Goal: Task Accomplishment & Management: Manage account settings

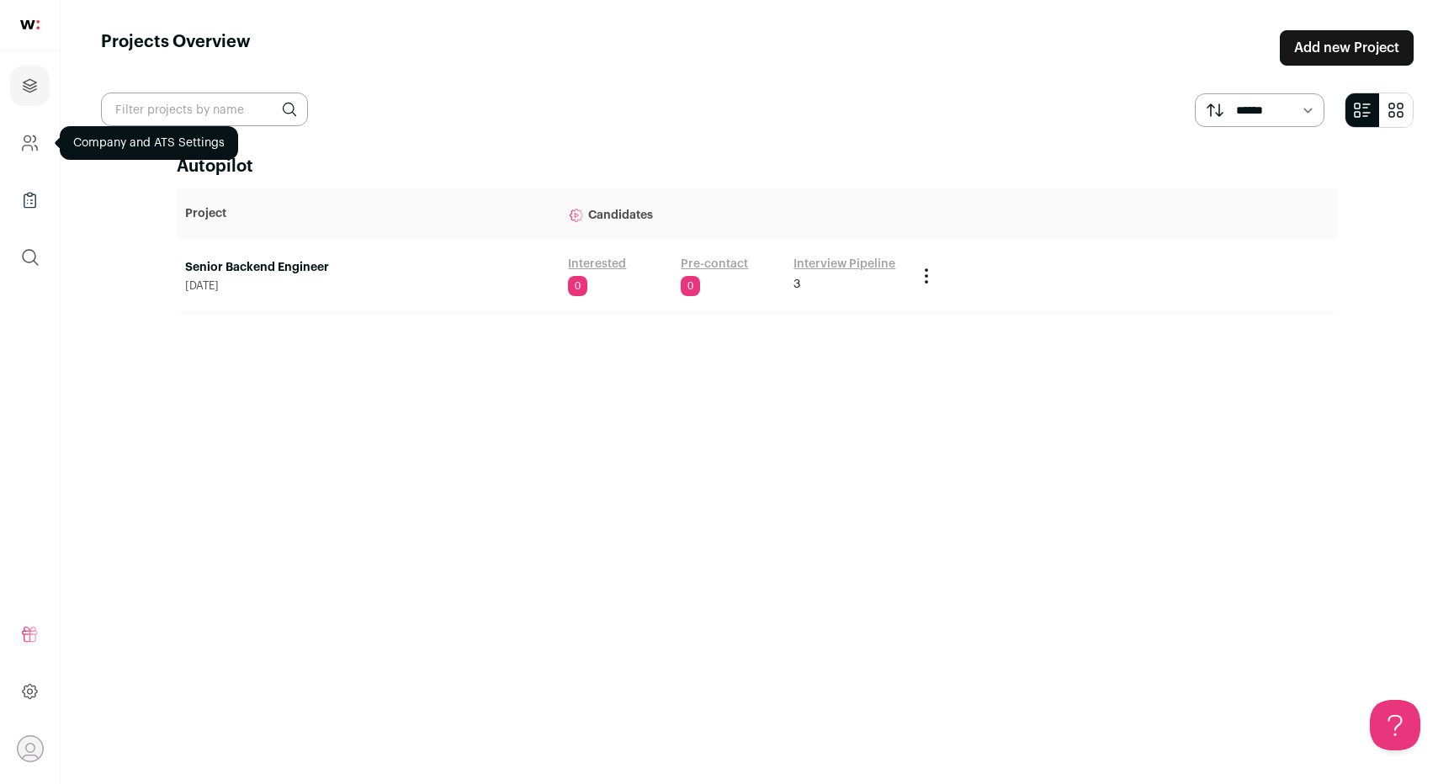
click at [19, 143] on link "Company and ATS Settings" at bounding box center [30, 143] width 40 height 40
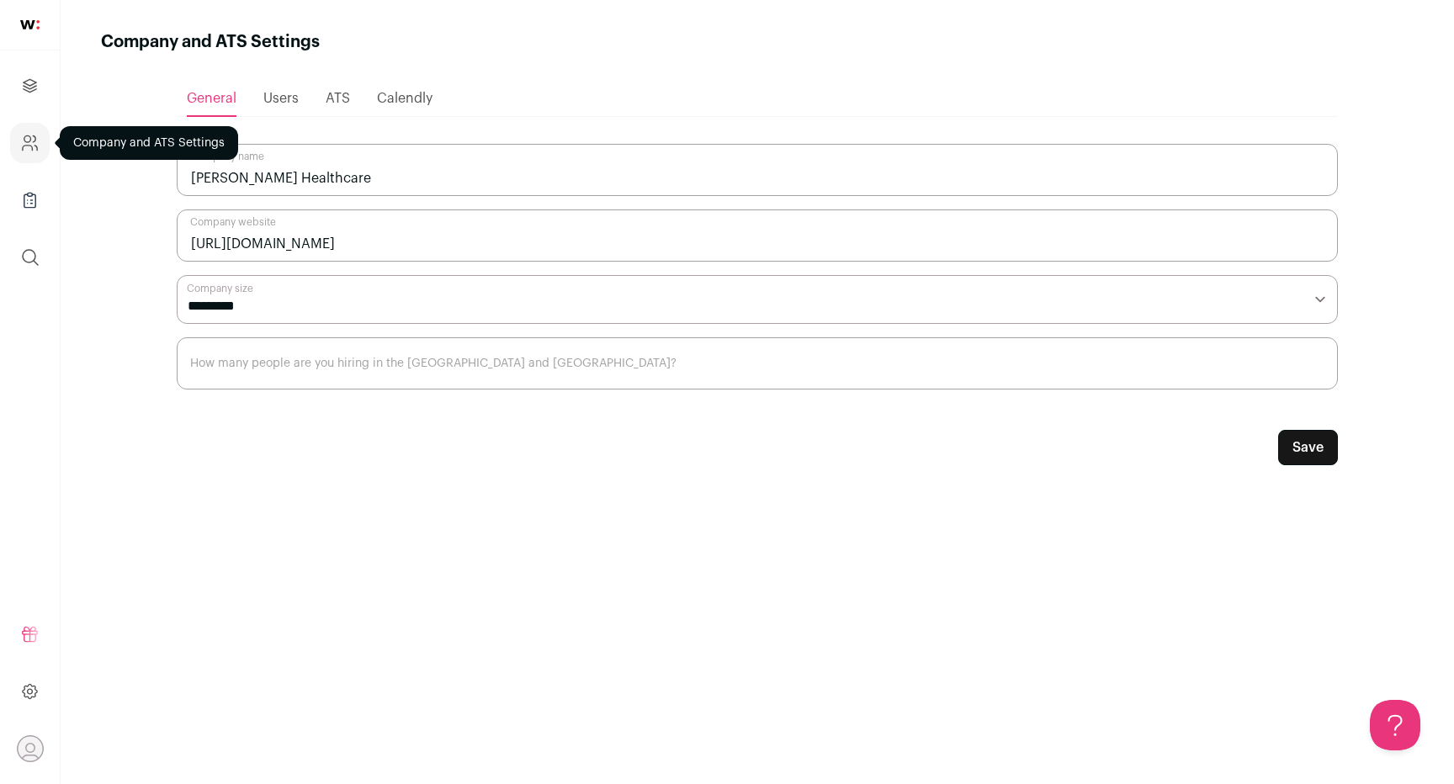
click at [32, 177] on ul "Projects Company and ATS Settings Company Lists (Experimental) Global Search" at bounding box center [30, 171] width 60 height 242
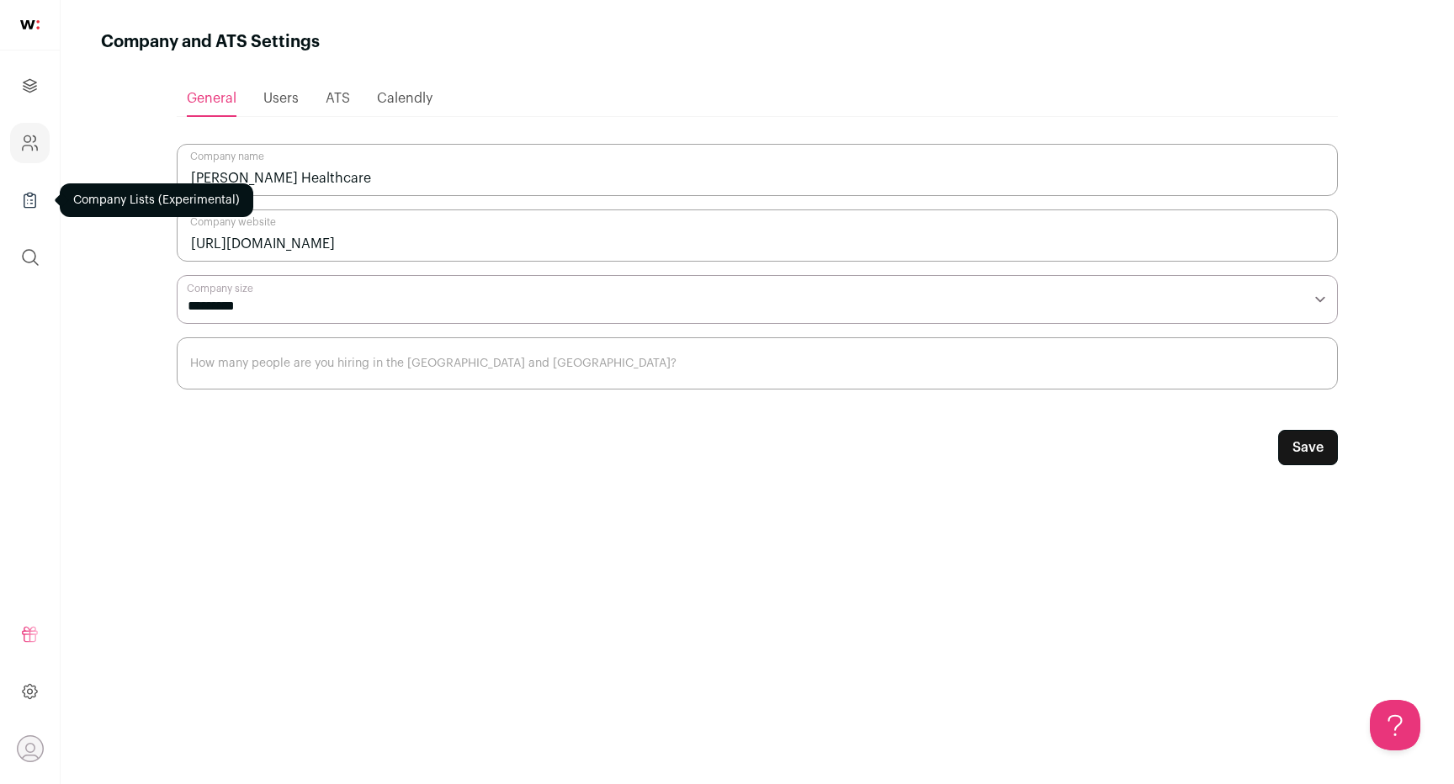
click at [32, 198] on icon "Company Lists" at bounding box center [29, 200] width 19 height 20
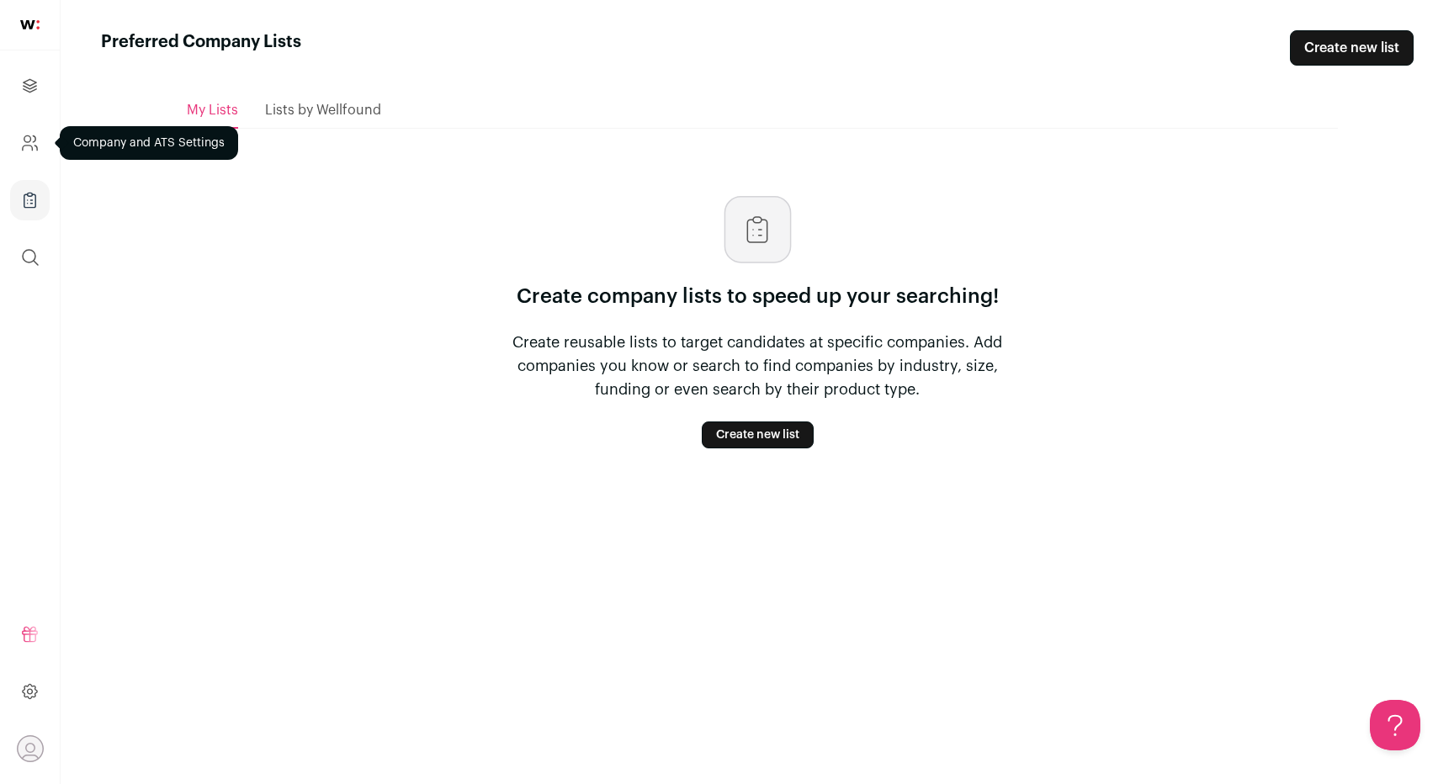
click at [40, 151] on link "Company and ATS Settings" at bounding box center [30, 143] width 40 height 40
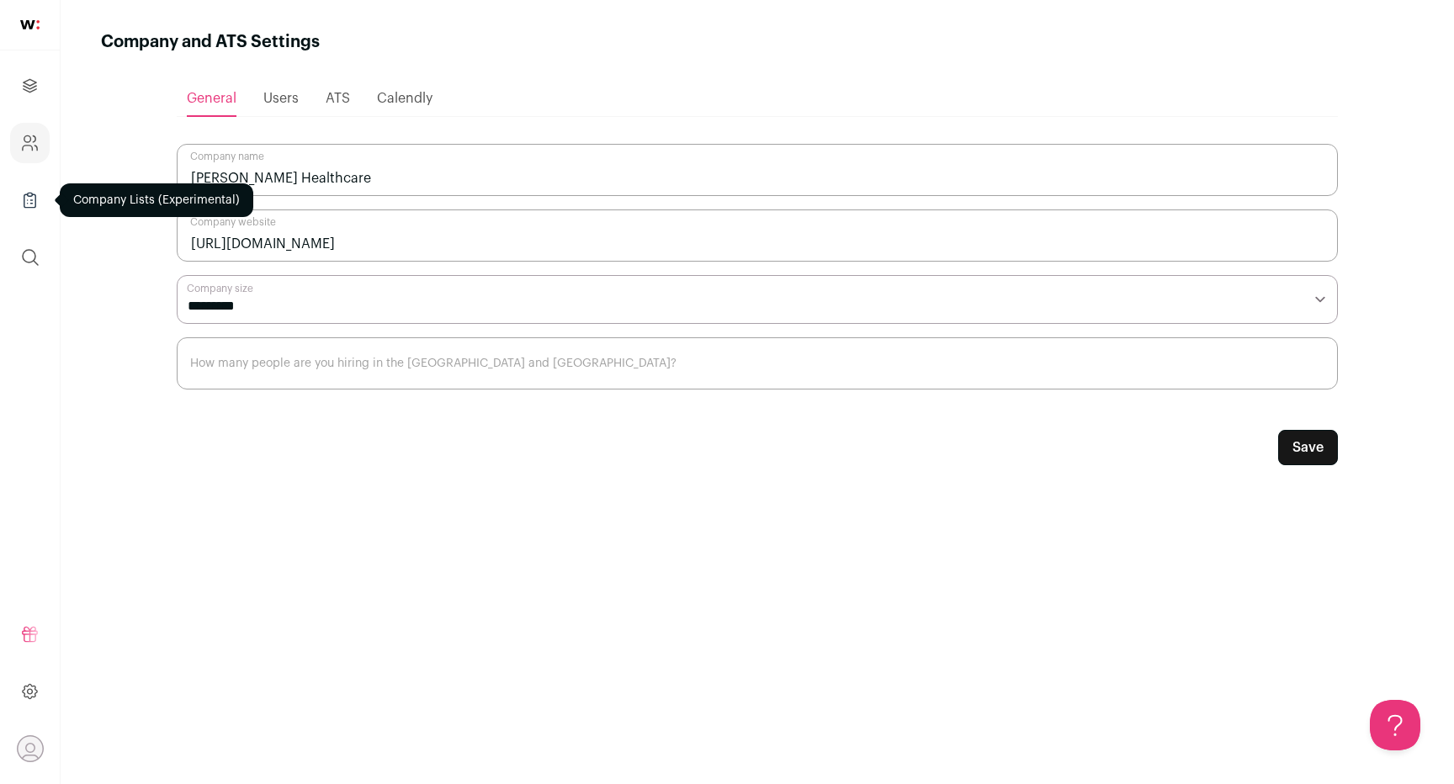
click at [40, 212] on link "Company Lists" at bounding box center [30, 200] width 40 height 40
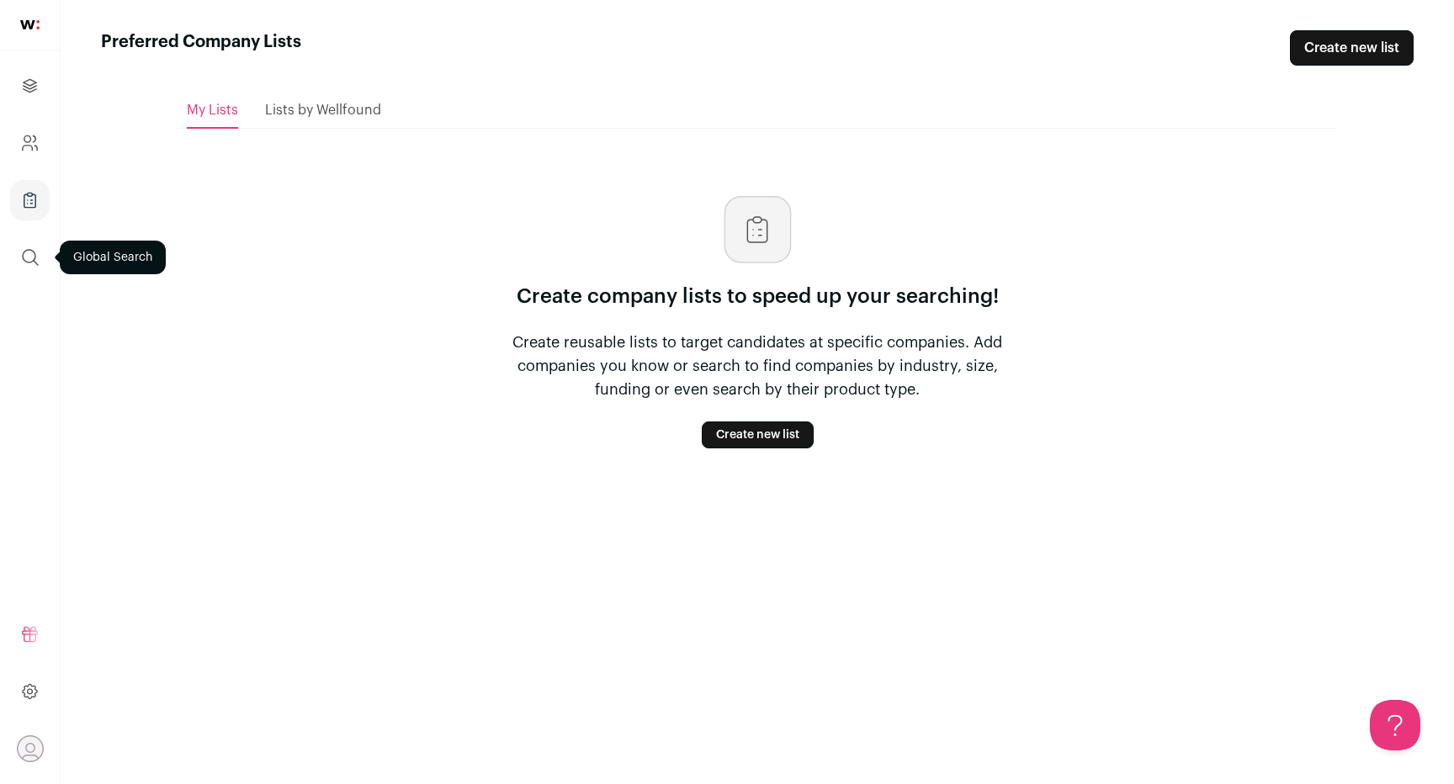
click at [30, 261] on icon "submit" at bounding box center [30, 257] width 15 height 15
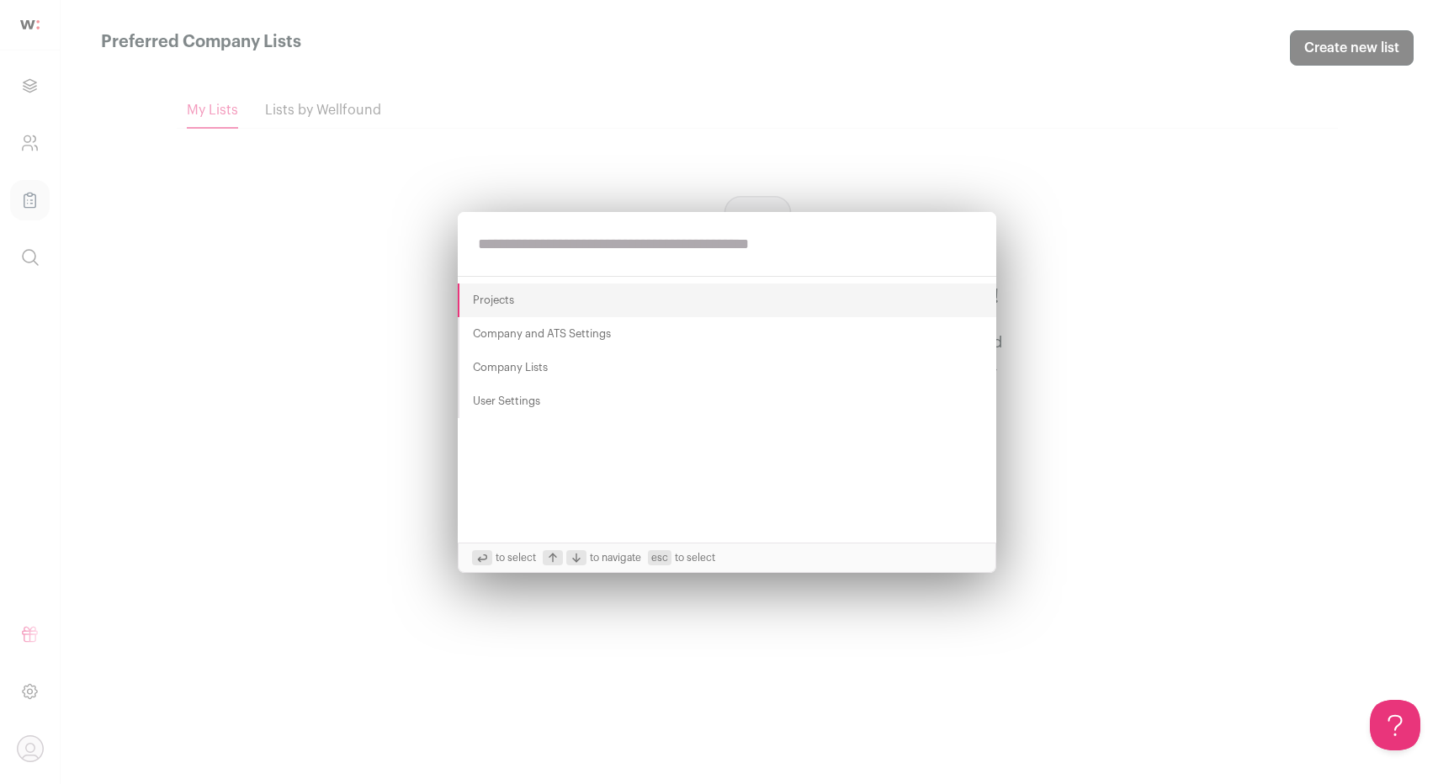
click at [47, 576] on div "Projects Company and ATS Settings Company Lists User Settings to select to navi…" at bounding box center [727, 392] width 1454 height 784
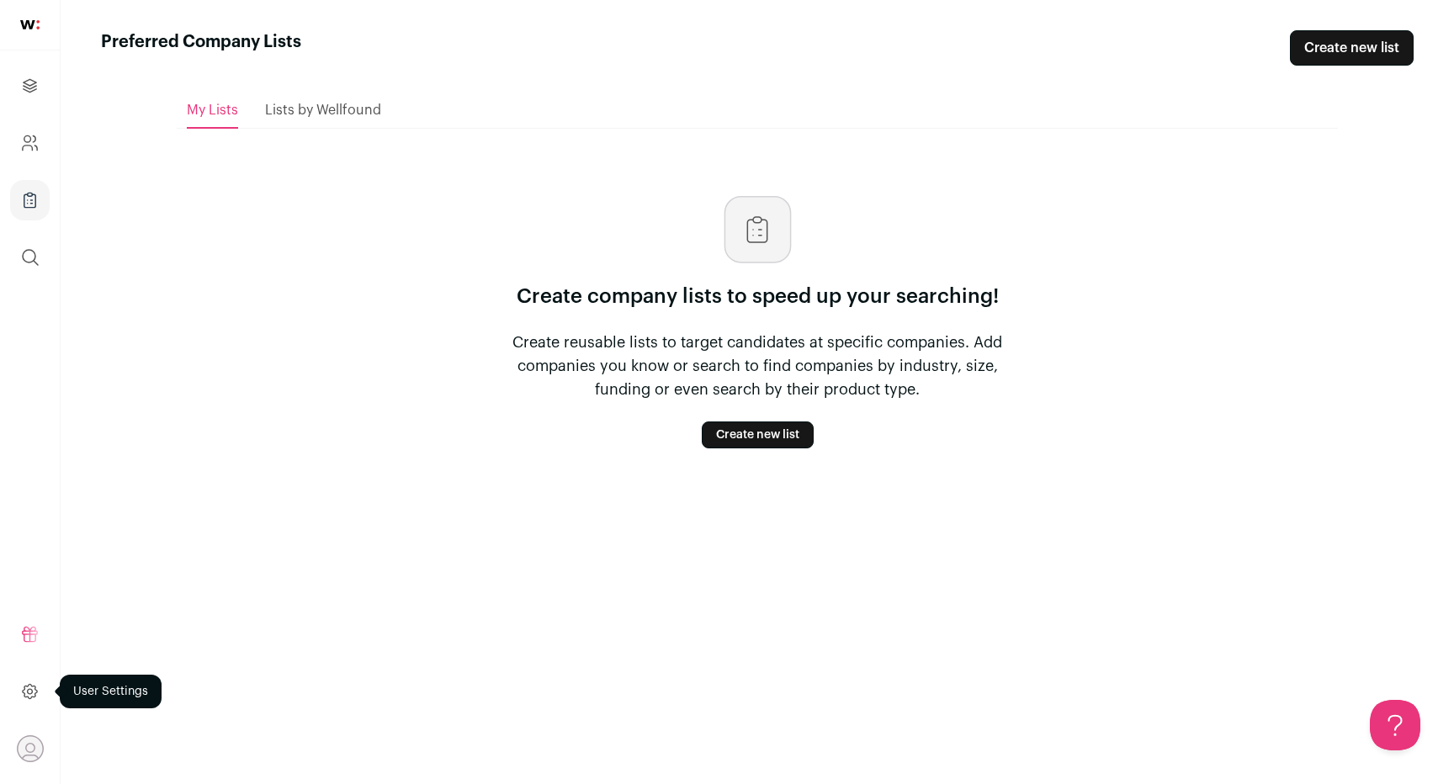
click at [44, 694] on link at bounding box center [30, 691] width 40 height 40
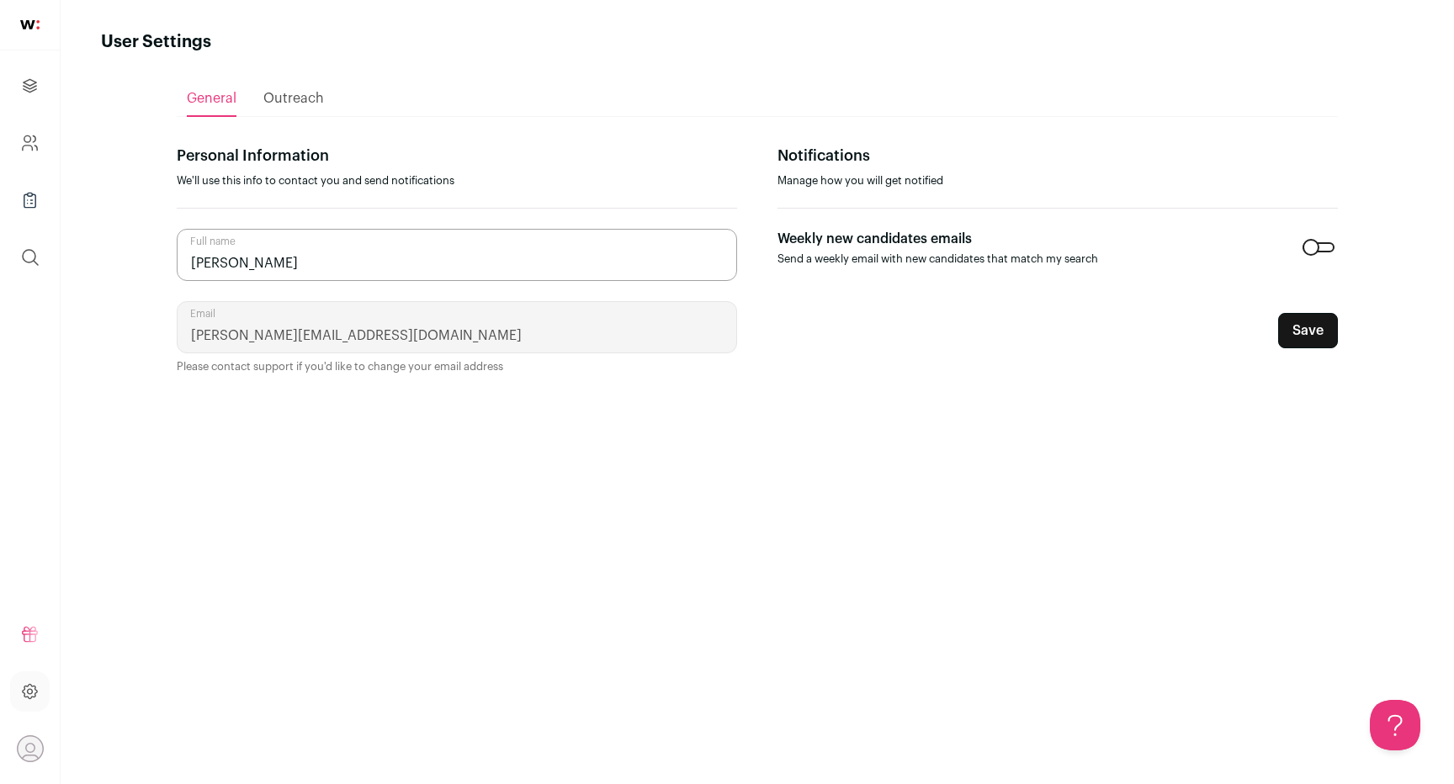
click at [271, 108] on div "Outreach" at bounding box center [293, 99] width 61 height 34
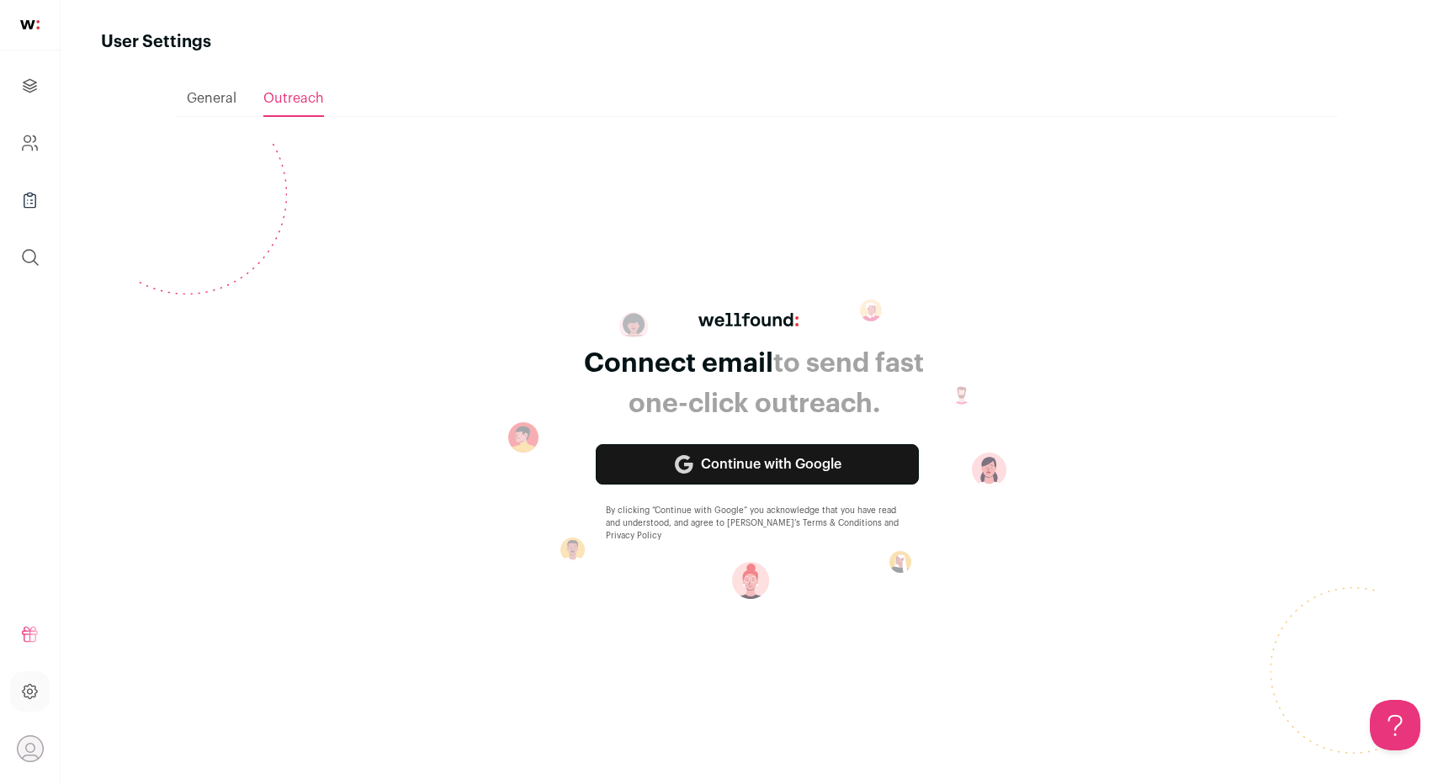
click at [231, 104] on span "General" at bounding box center [212, 98] width 50 height 13
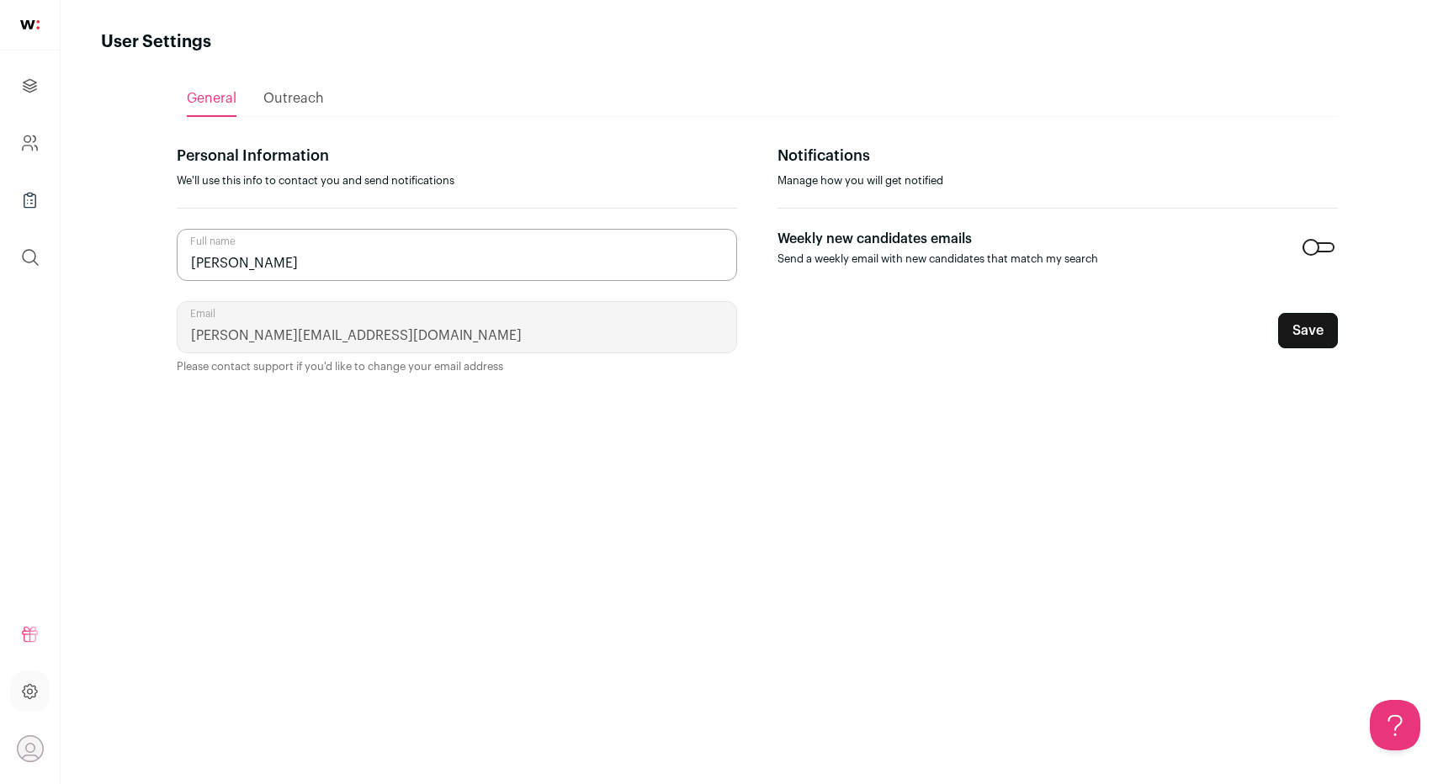
click at [28, 736] on icon "Open dropdown" at bounding box center [30, 749] width 26 height 26
click at [32, 695] on icon at bounding box center [29, 691] width 19 height 20
click at [30, 690] on icon at bounding box center [29, 691] width 19 height 20
click at [19, 682] on link at bounding box center [30, 691] width 40 height 40
click at [30, 680] on link at bounding box center [30, 691] width 40 height 40
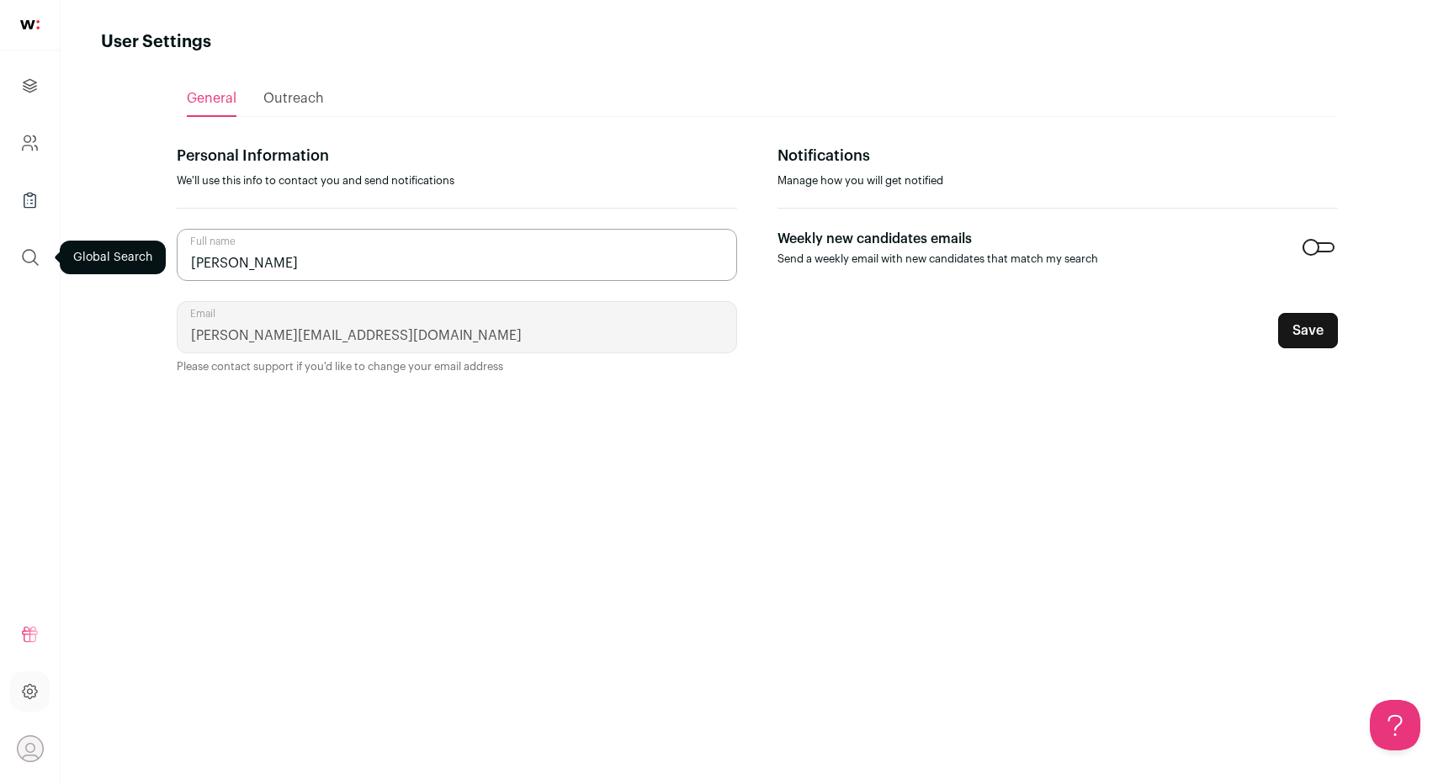
click at [23, 262] on icon "submit" at bounding box center [30, 257] width 20 height 20
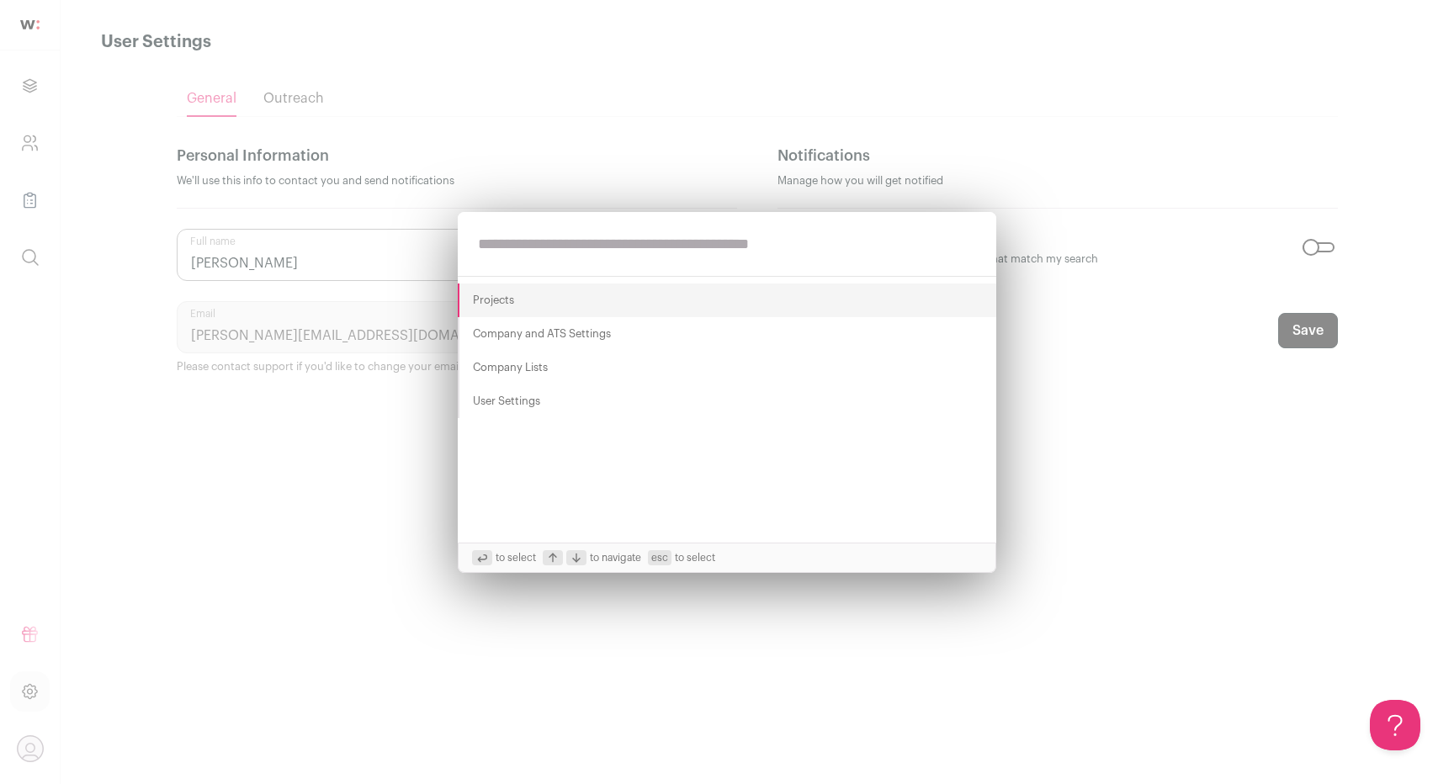
click at [25, 199] on div "Projects Company and ATS Settings Company Lists User Settings to select to navi…" at bounding box center [727, 392] width 1454 height 784
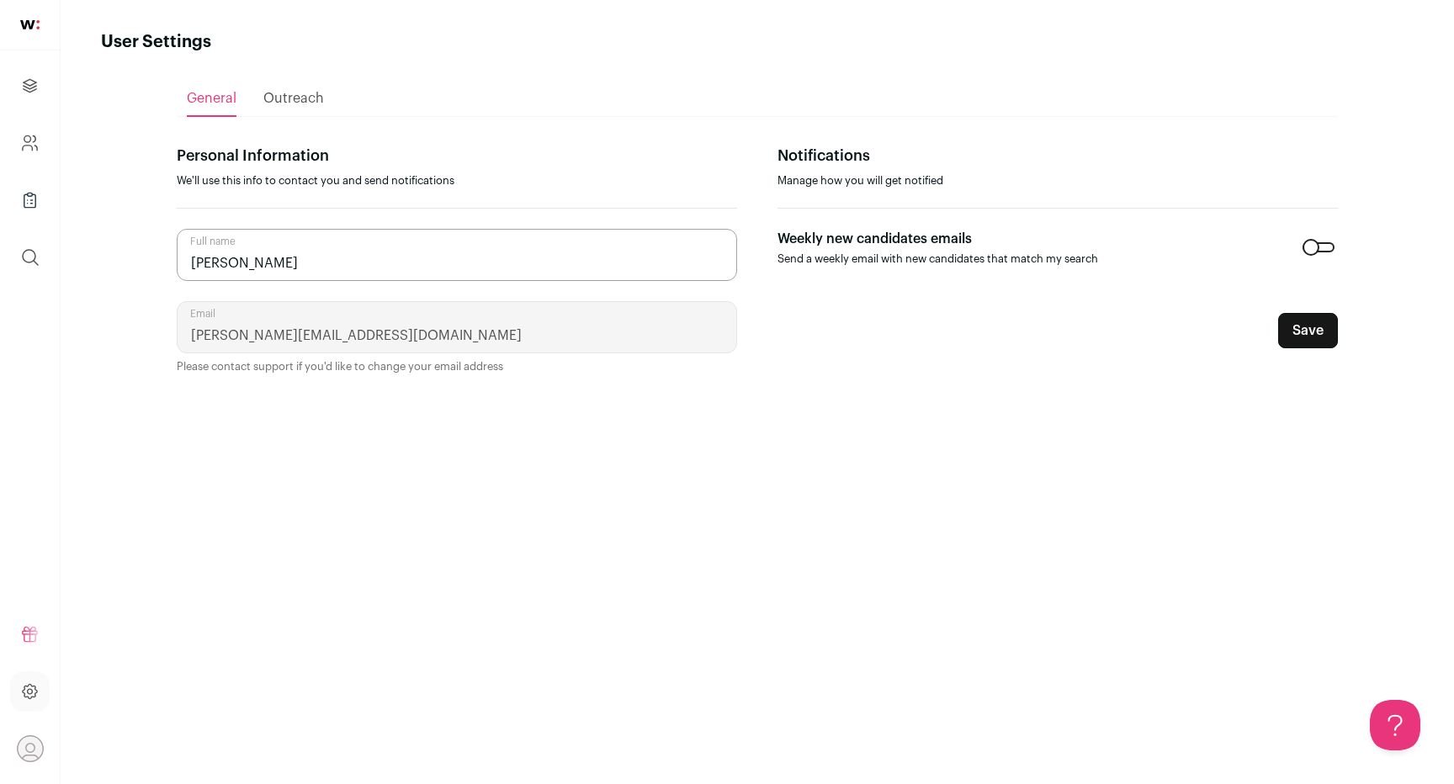
click at [35, 198] on icon "Company Lists" at bounding box center [29, 200] width 11 height 13
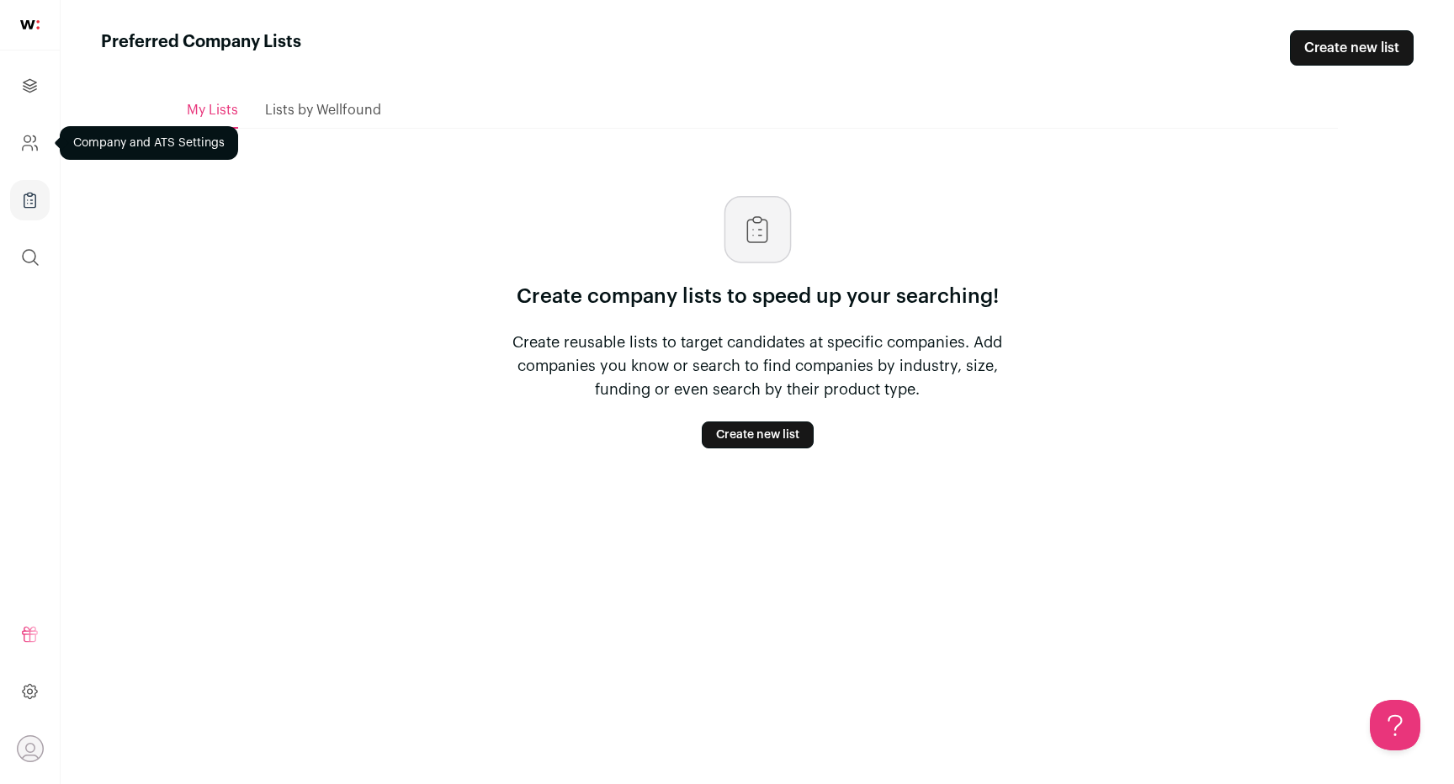
click at [37, 144] on icon "Company and ATS Settings" at bounding box center [29, 143] width 19 height 20
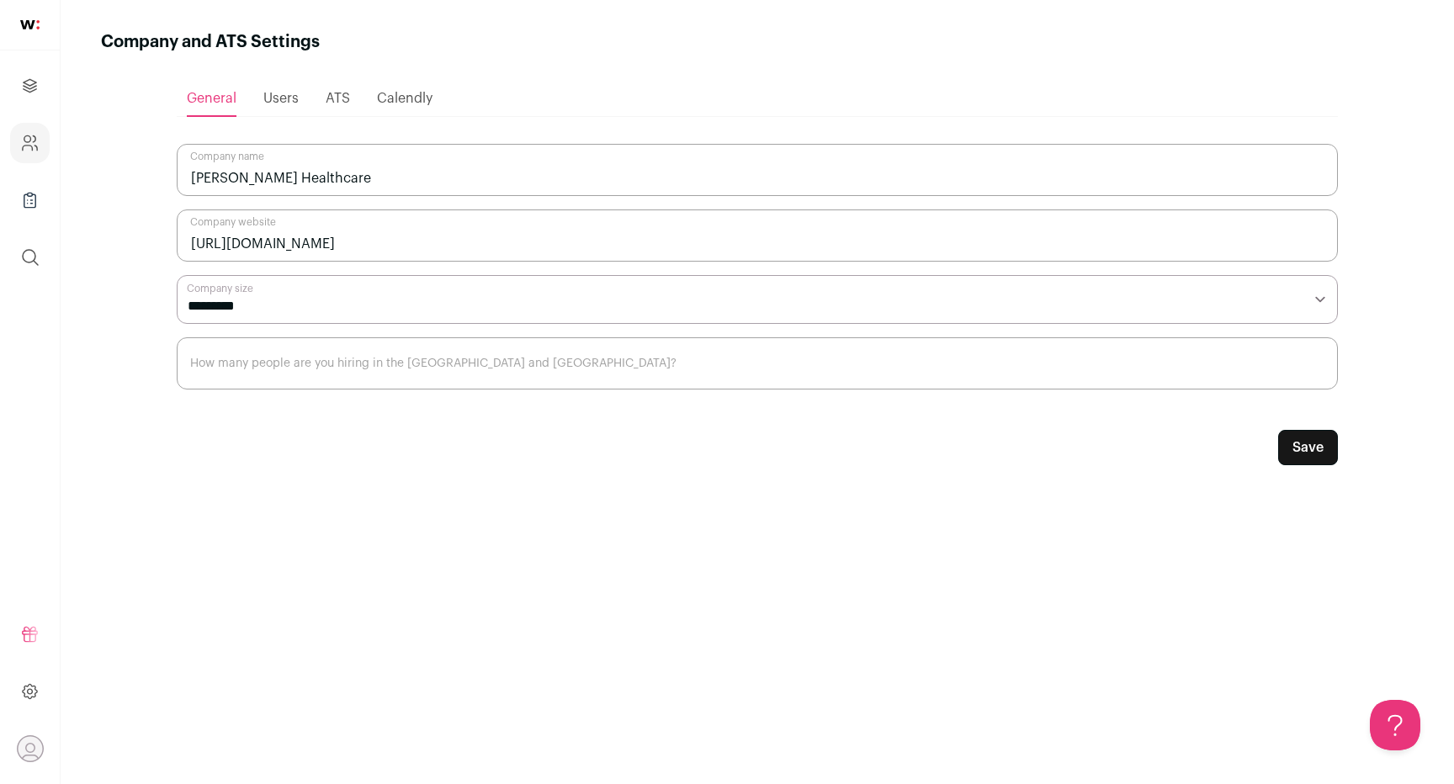
click at [236, 93] on ul "General Users ATS [GEOGRAPHIC_DATA]" at bounding box center [757, 99] width 1161 height 36
click at [259, 95] on ul "General Users ATS [GEOGRAPHIC_DATA]" at bounding box center [757, 99] width 1161 height 36
click at [288, 105] on div "Users" at bounding box center [280, 99] width 35 height 34
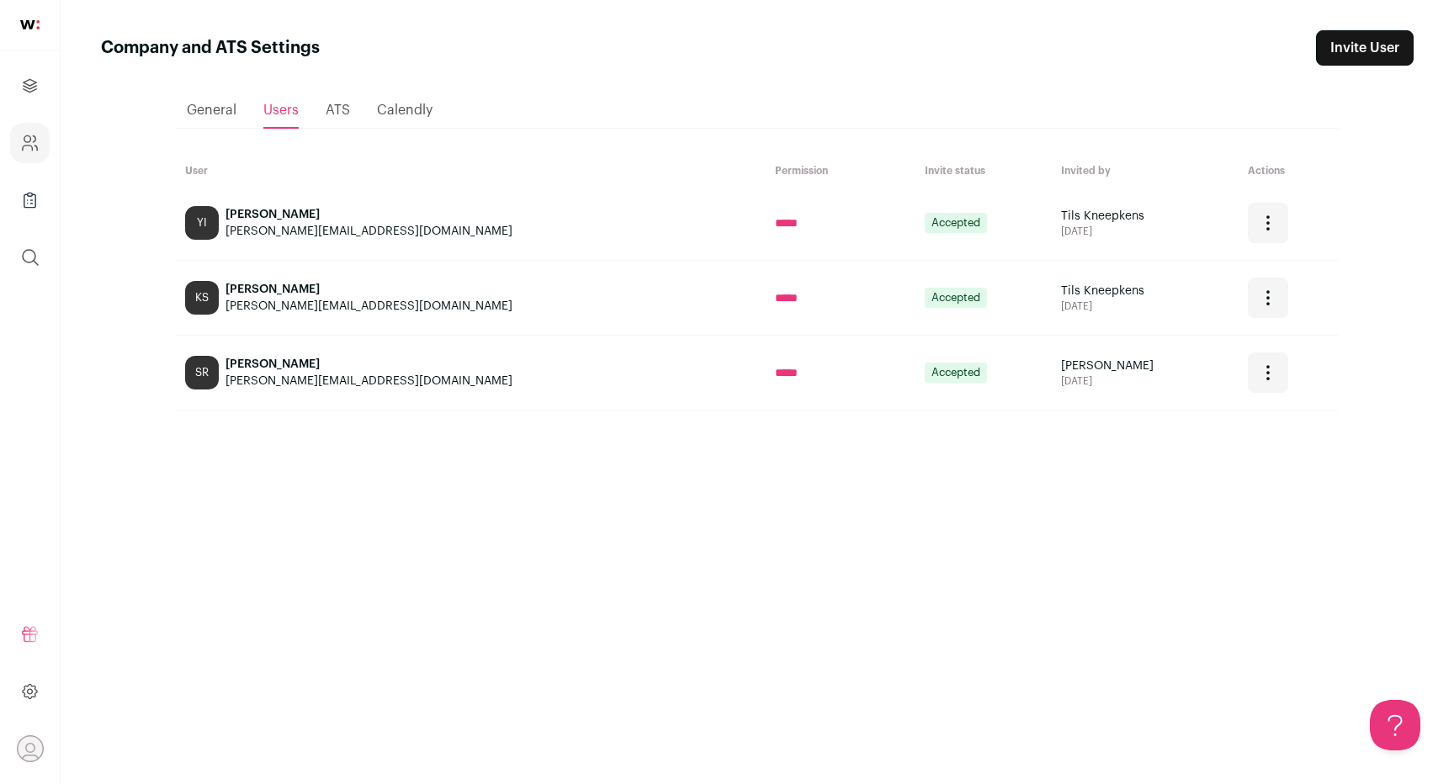
click at [343, 109] on span "ATS" at bounding box center [338, 109] width 24 height 13
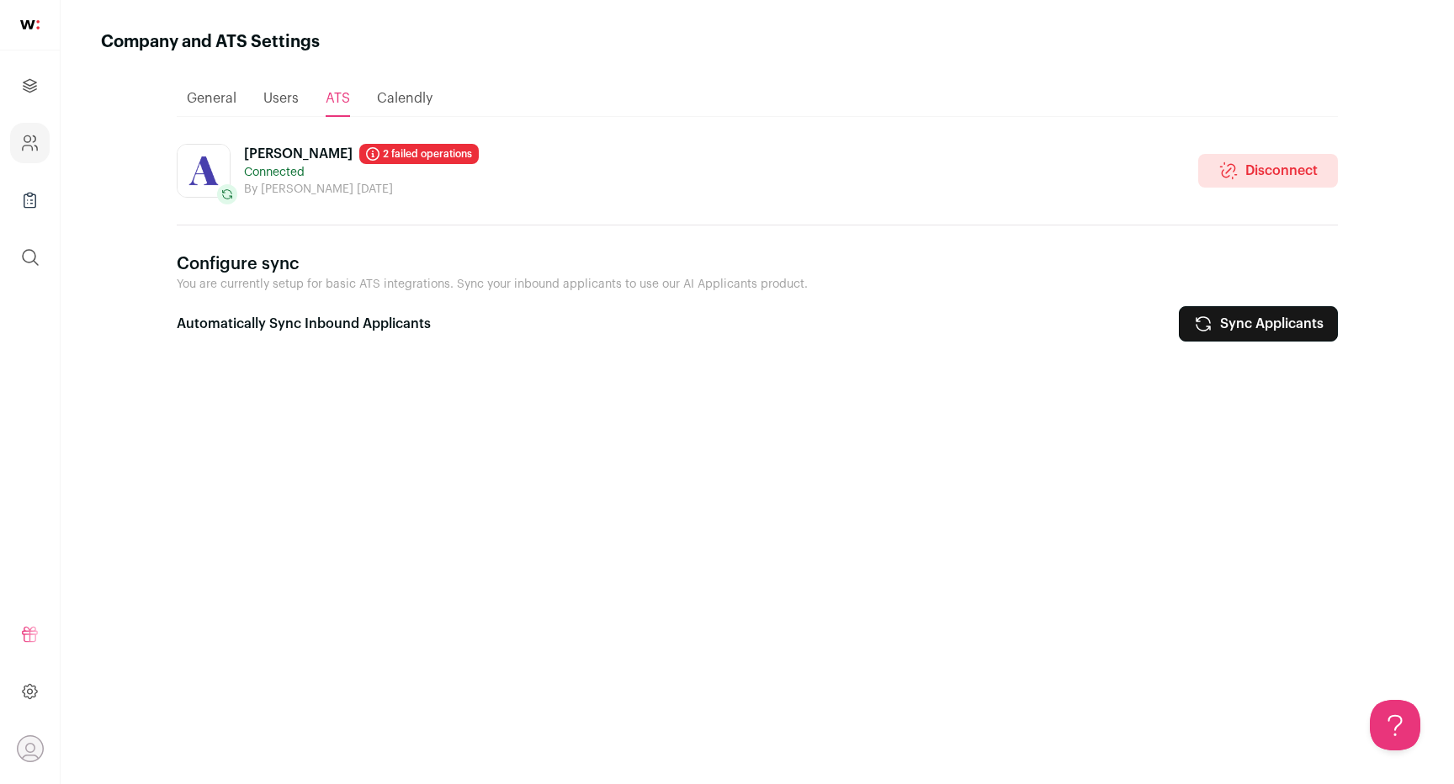
click at [400, 112] on div "Calendly" at bounding box center [405, 99] width 56 height 34
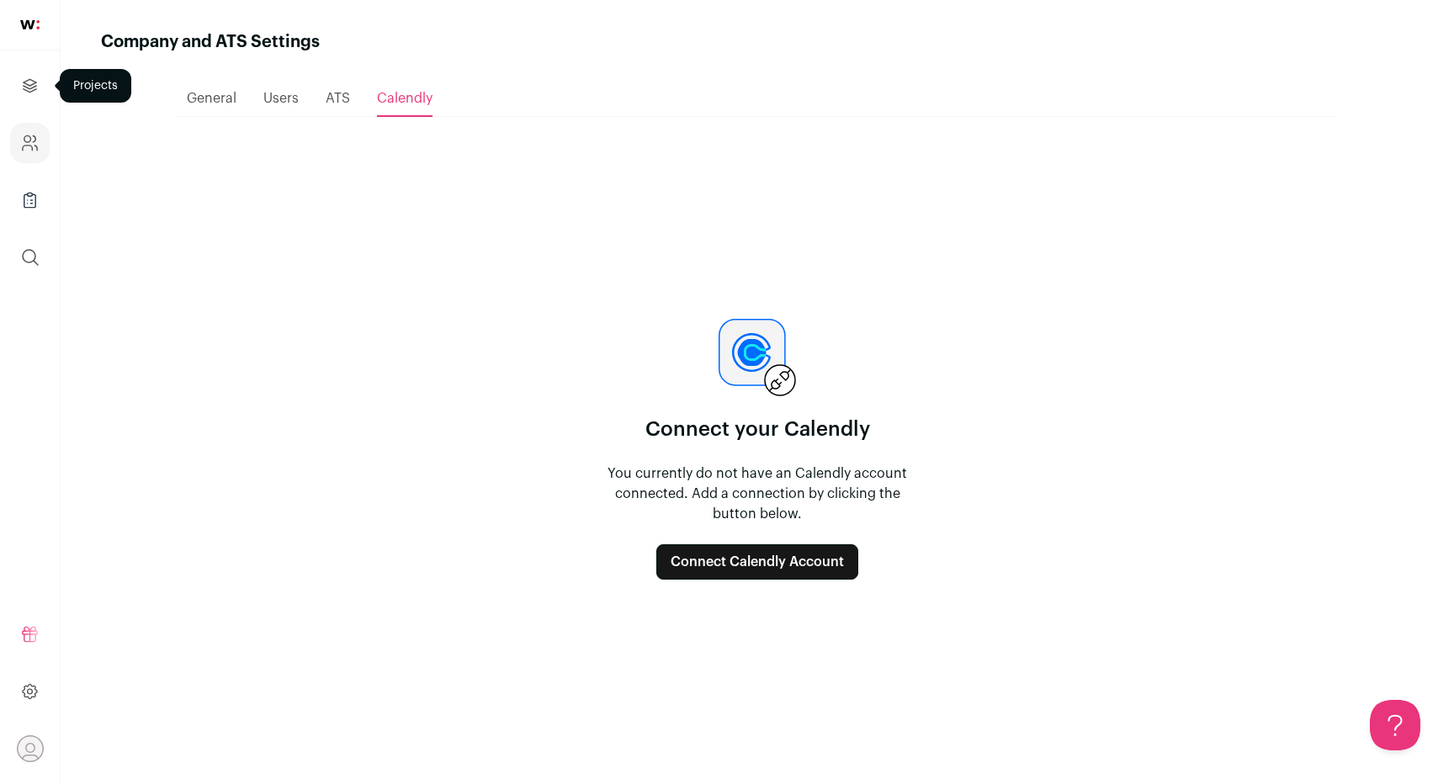
click at [45, 83] on link "Projects" at bounding box center [30, 86] width 40 height 40
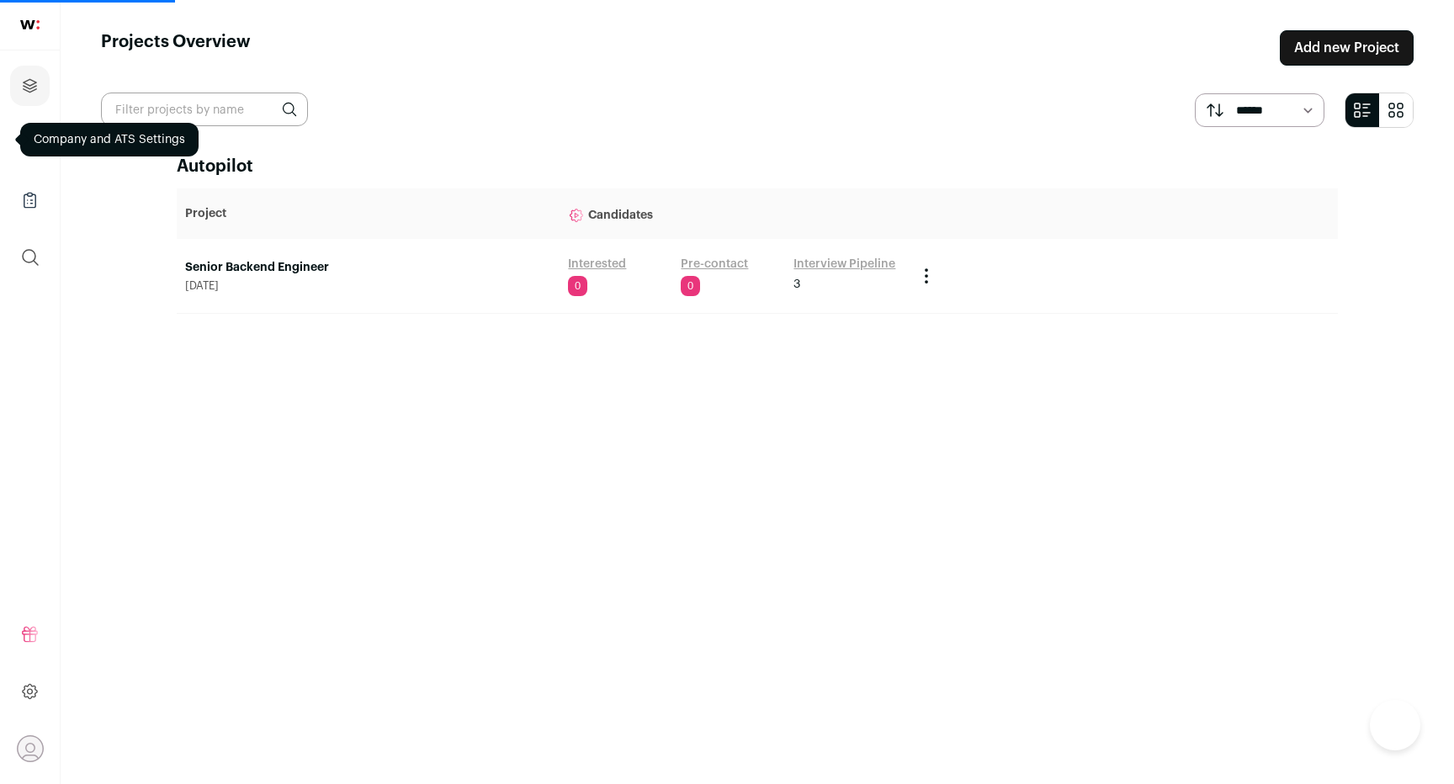
click at [287, 272] on link "Senior Backend Engineer" at bounding box center [368, 267] width 366 height 17
click at [286, 270] on link "Senior Backend Engineer" at bounding box center [368, 267] width 366 height 17
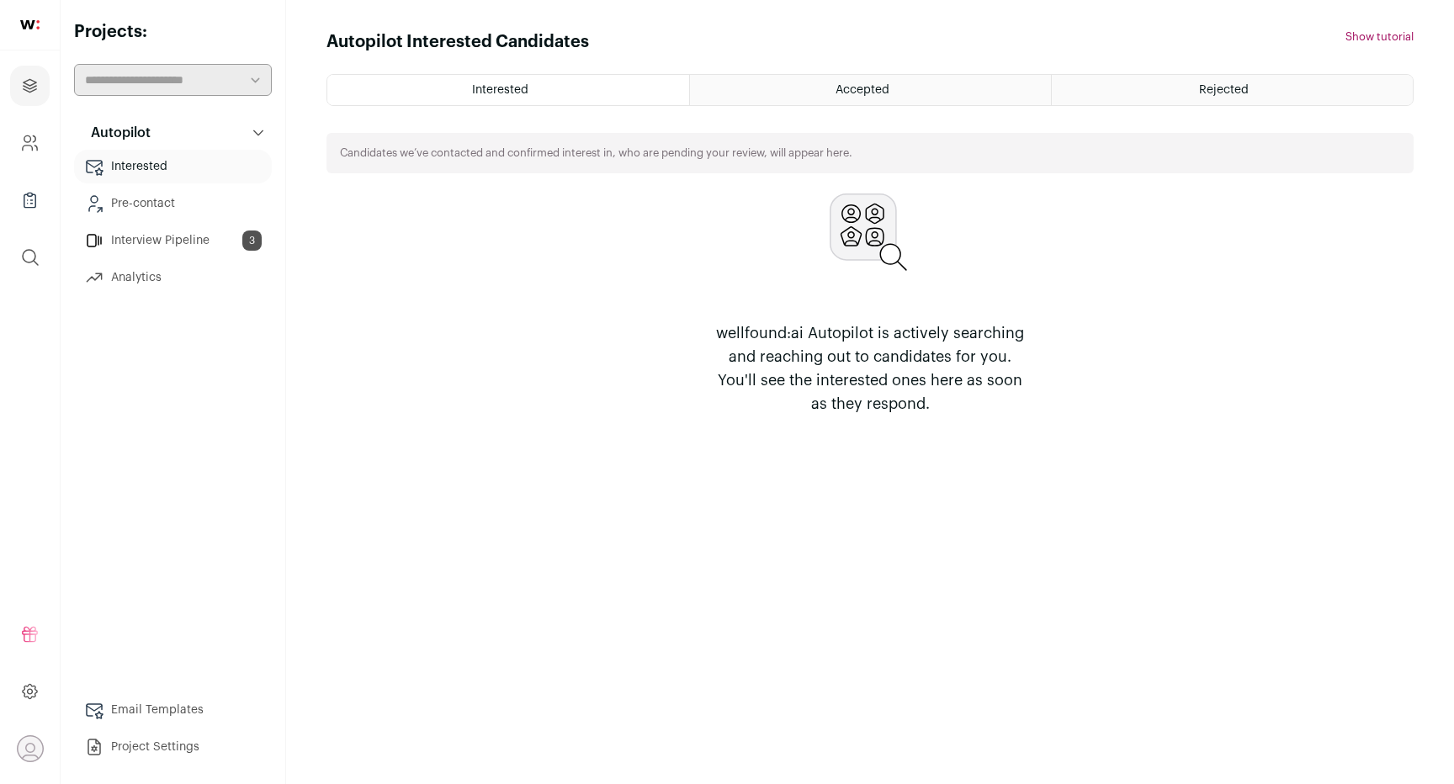
click at [141, 747] on link "Project Settings" at bounding box center [173, 747] width 198 height 34
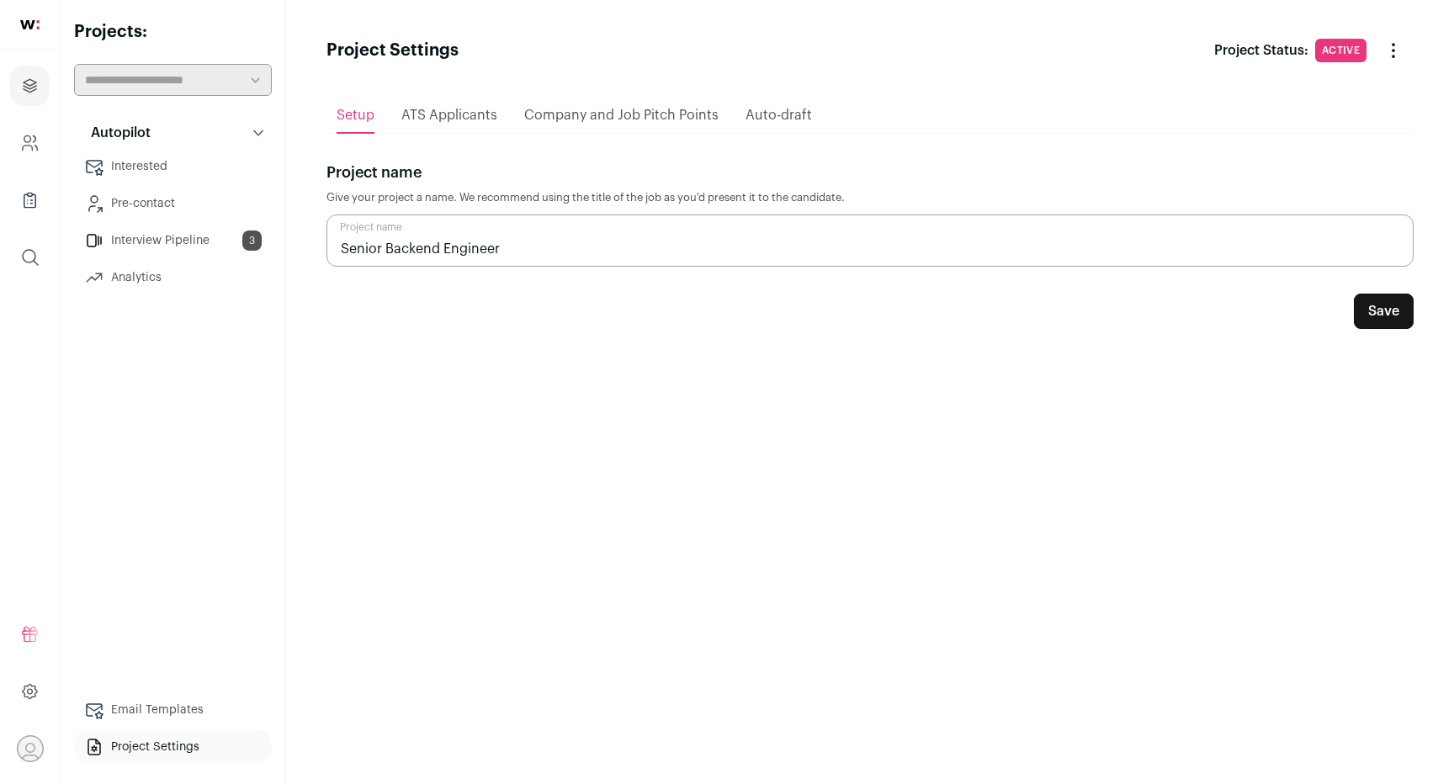
click at [453, 111] on span "ATS Applicants" at bounding box center [449, 115] width 96 height 13
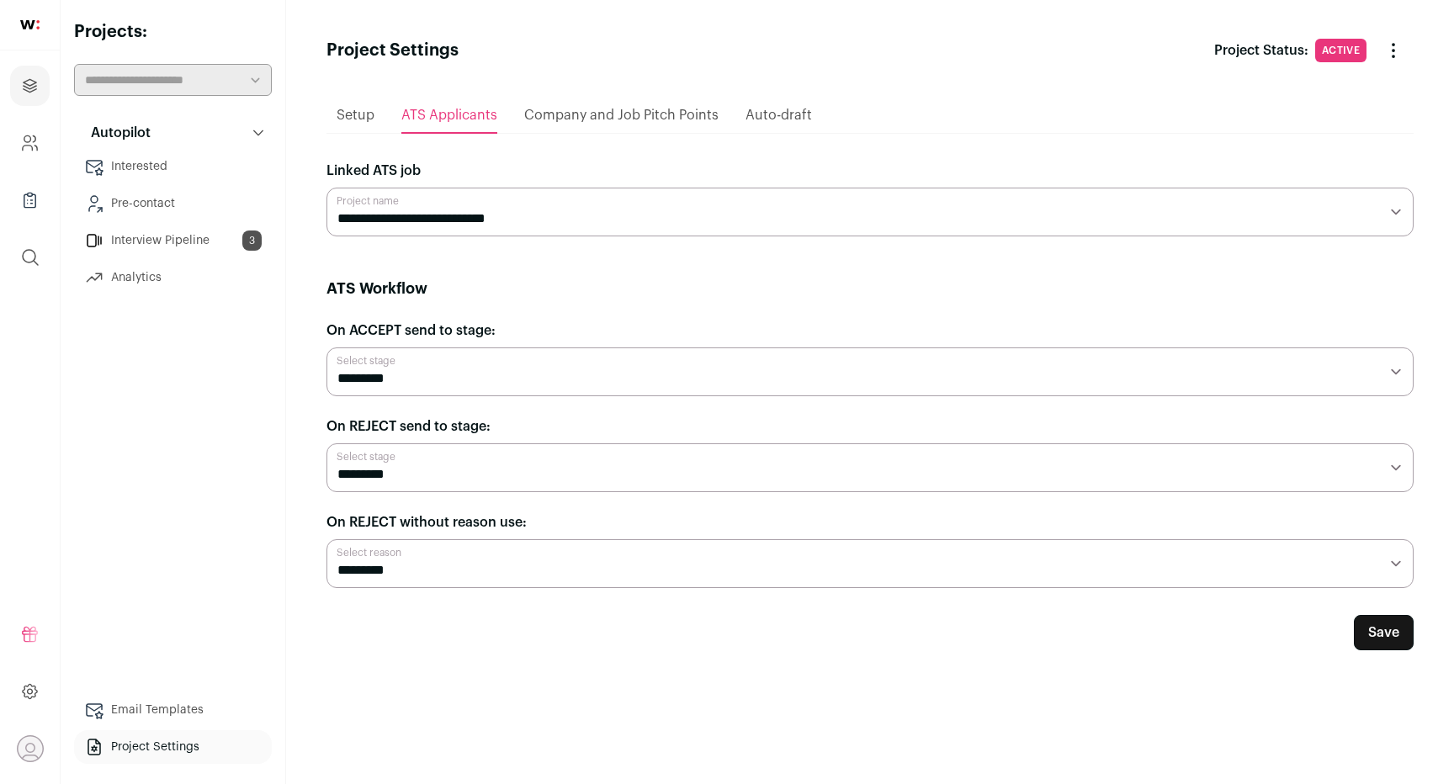
click at [589, 119] on span "Company and Job Pitch Points" at bounding box center [621, 115] width 194 height 13
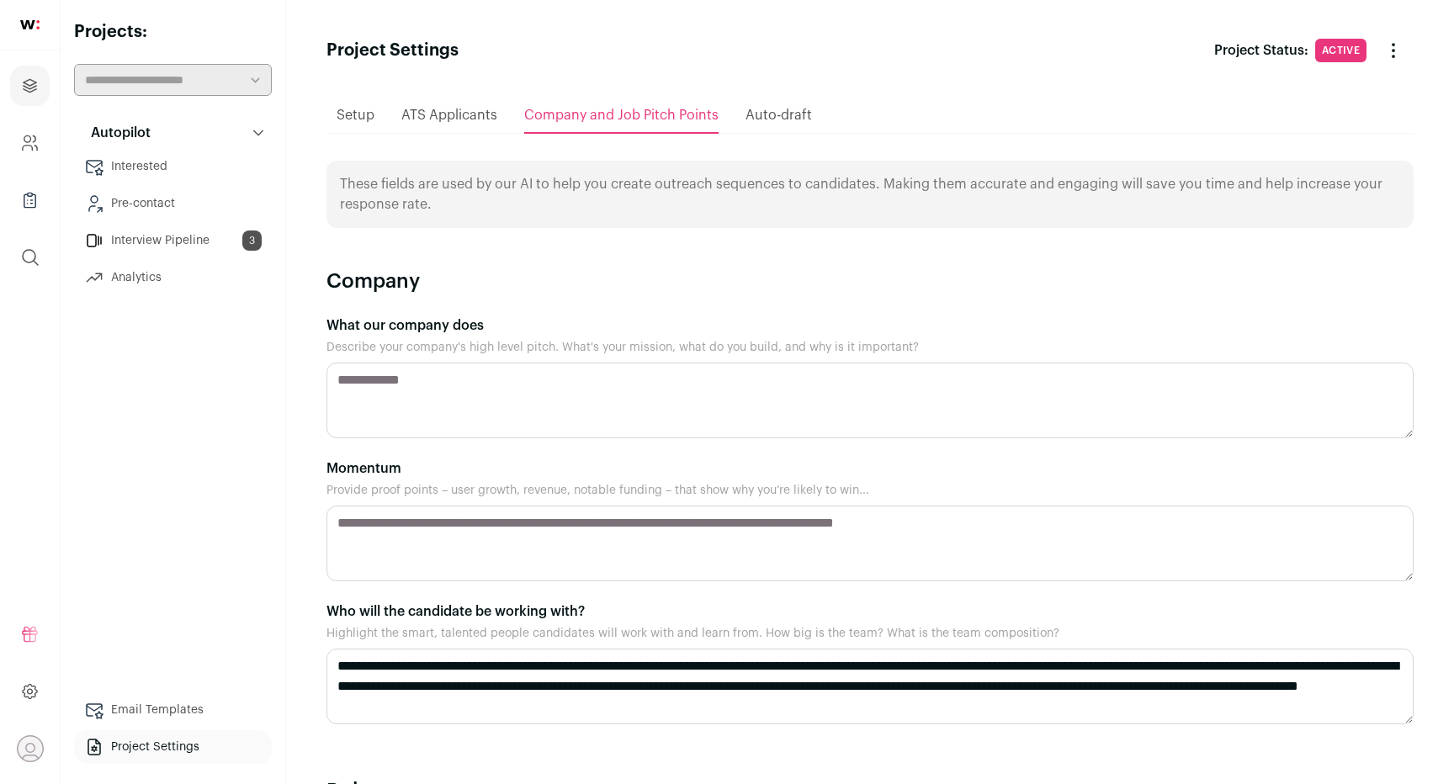
click at [776, 112] on span "Auto-draft" at bounding box center [778, 115] width 66 height 13
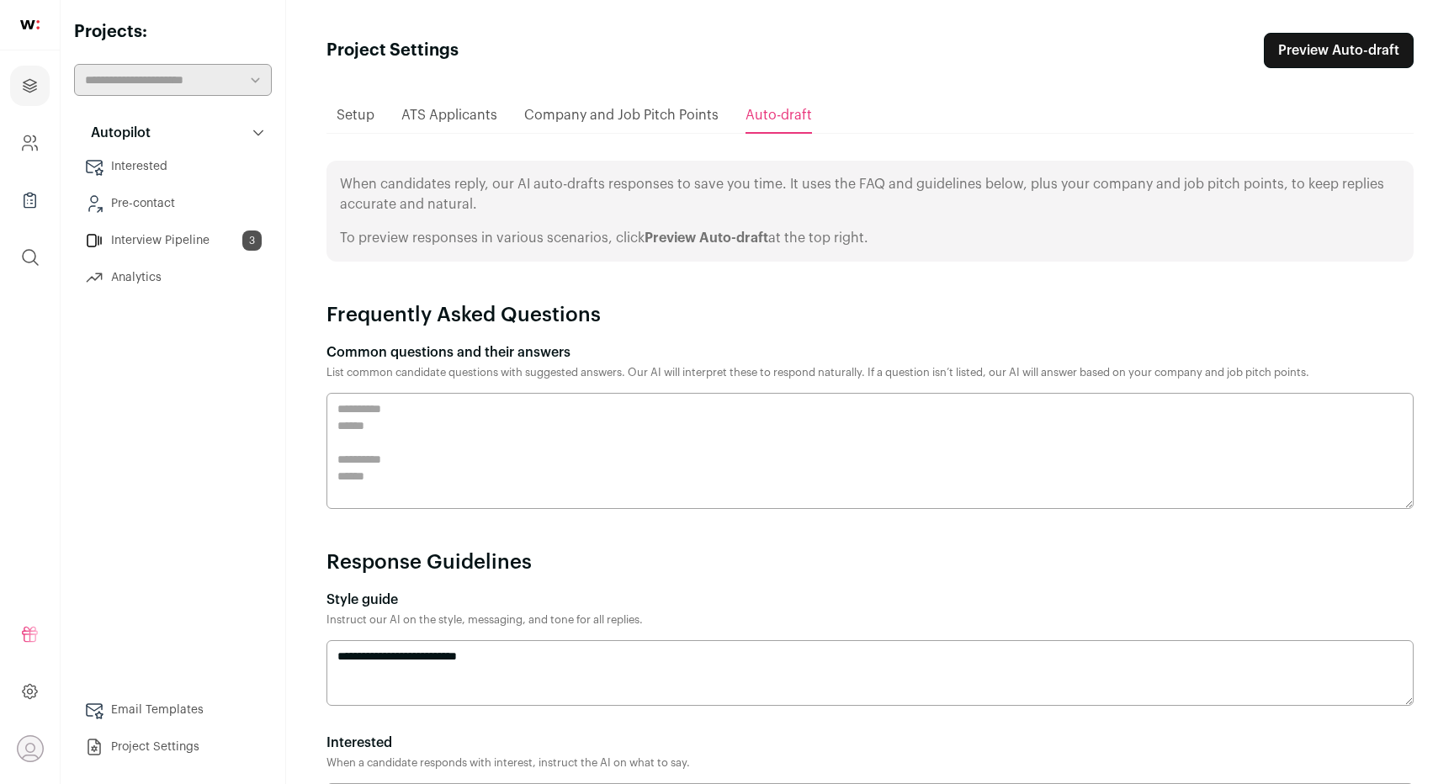
click at [657, 116] on span "Company and Job Pitch Points" at bounding box center [621, 115] width 194 height 13
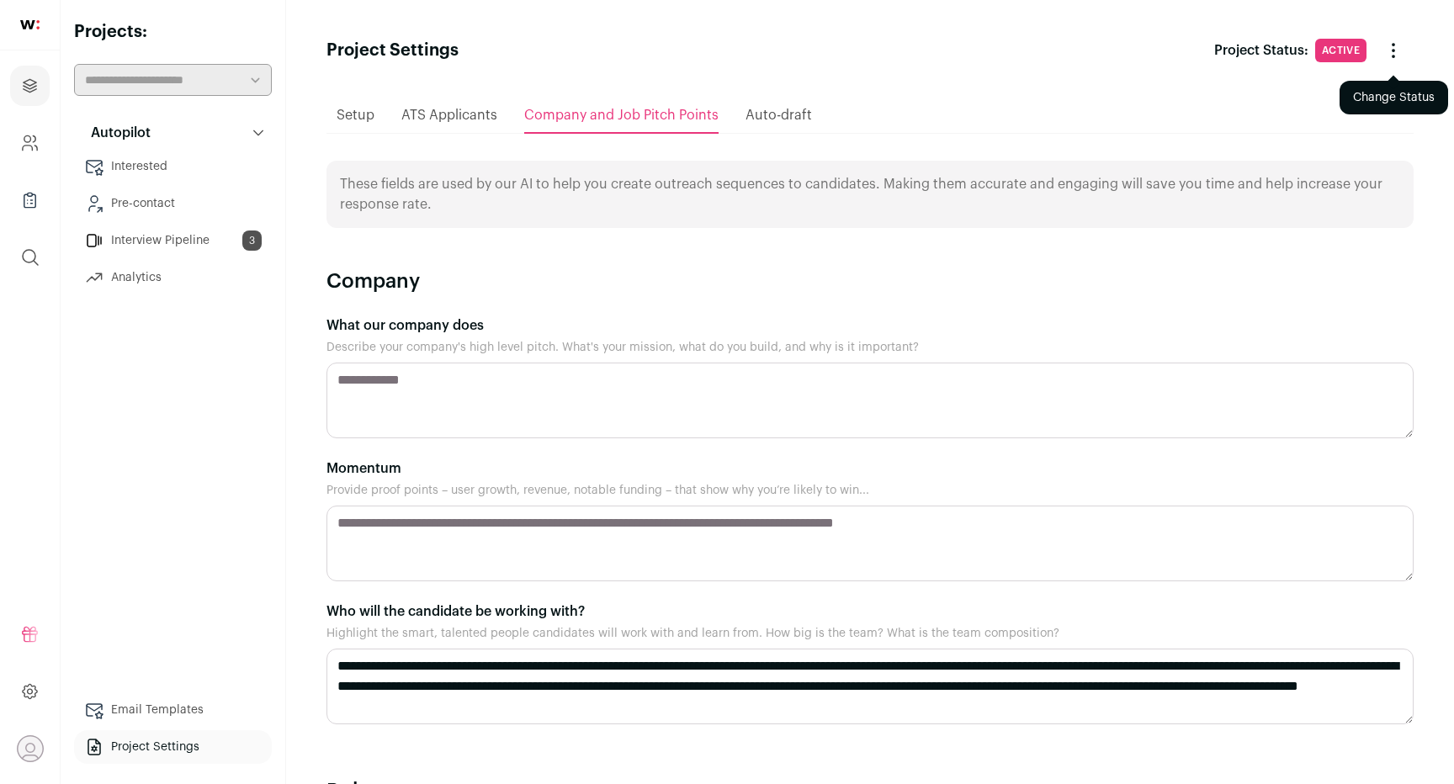
click at [1404, 53] on button "Change Status" at bounding box center [1393, 50] width 40 height 40
click at [381, 121] on ul "Setup ATS Applicants Company and Job Pitch Points Auto-draft" at bounding box center [869, 116] width 1087 height 36
click at [437, 121] on span "ATS Applicants" at bounding box center [449, 115] width 96 height 13
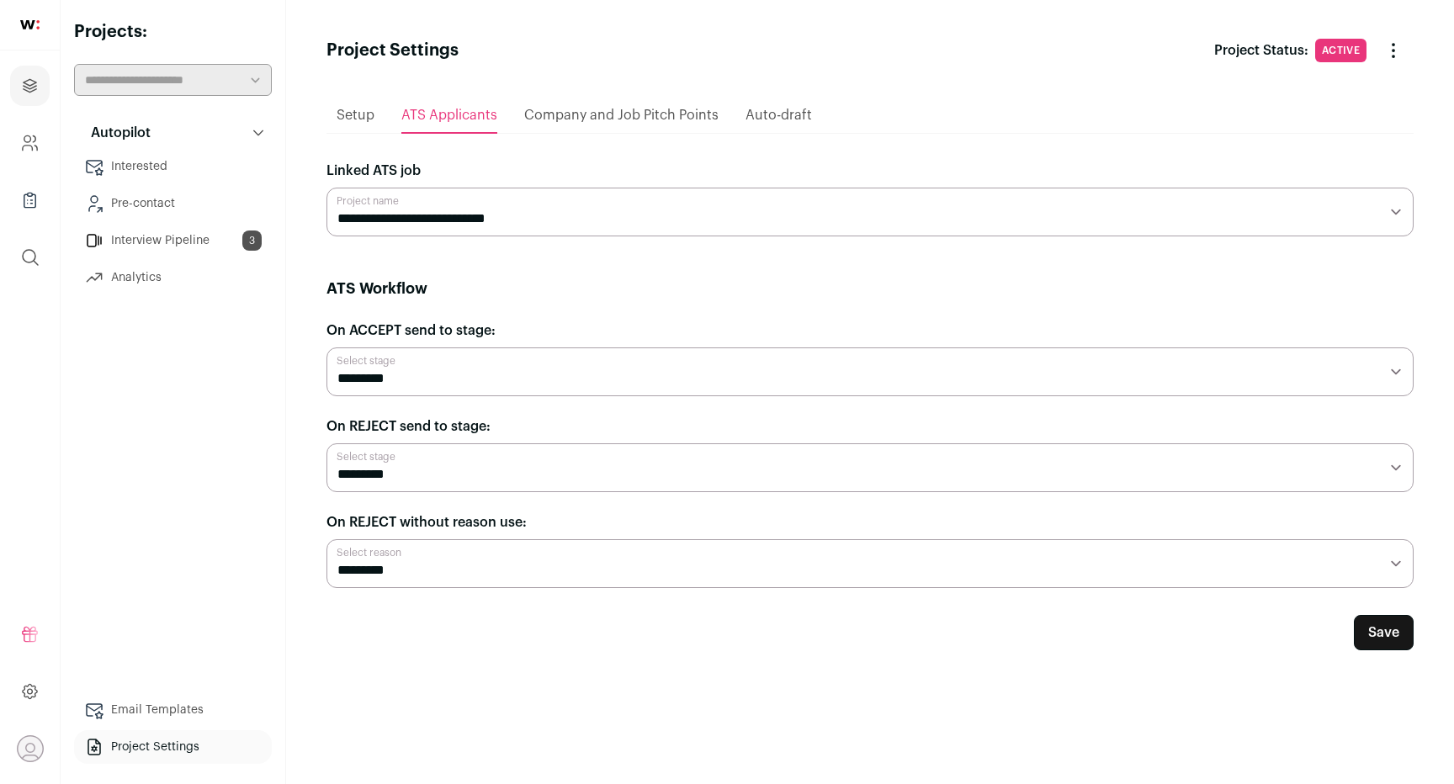
click at [347, 111] on span "Setup" at bounding box center [355, 115] width 38 height 13
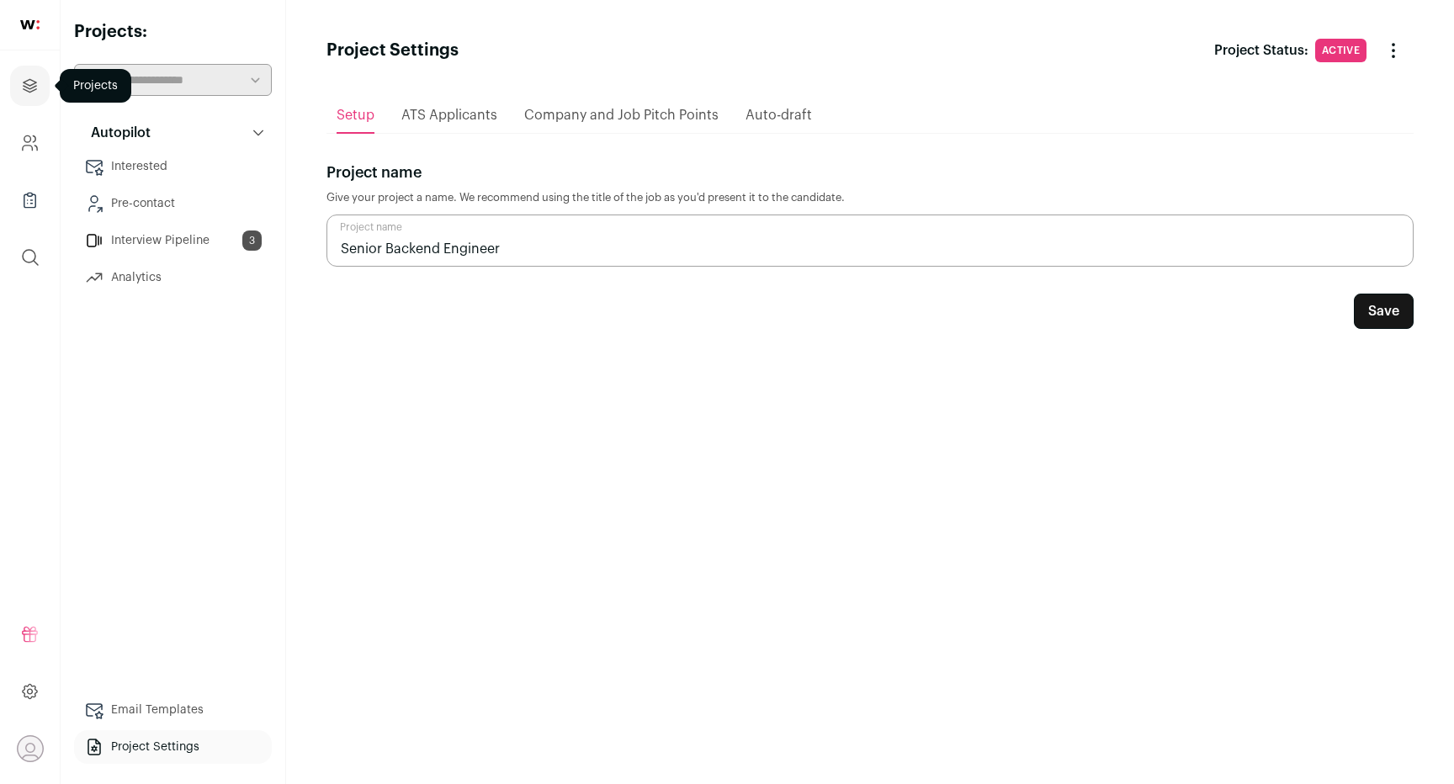
click at [29, 95] on icon "Projects" at bounding box center [29, 86] width 19 height 20
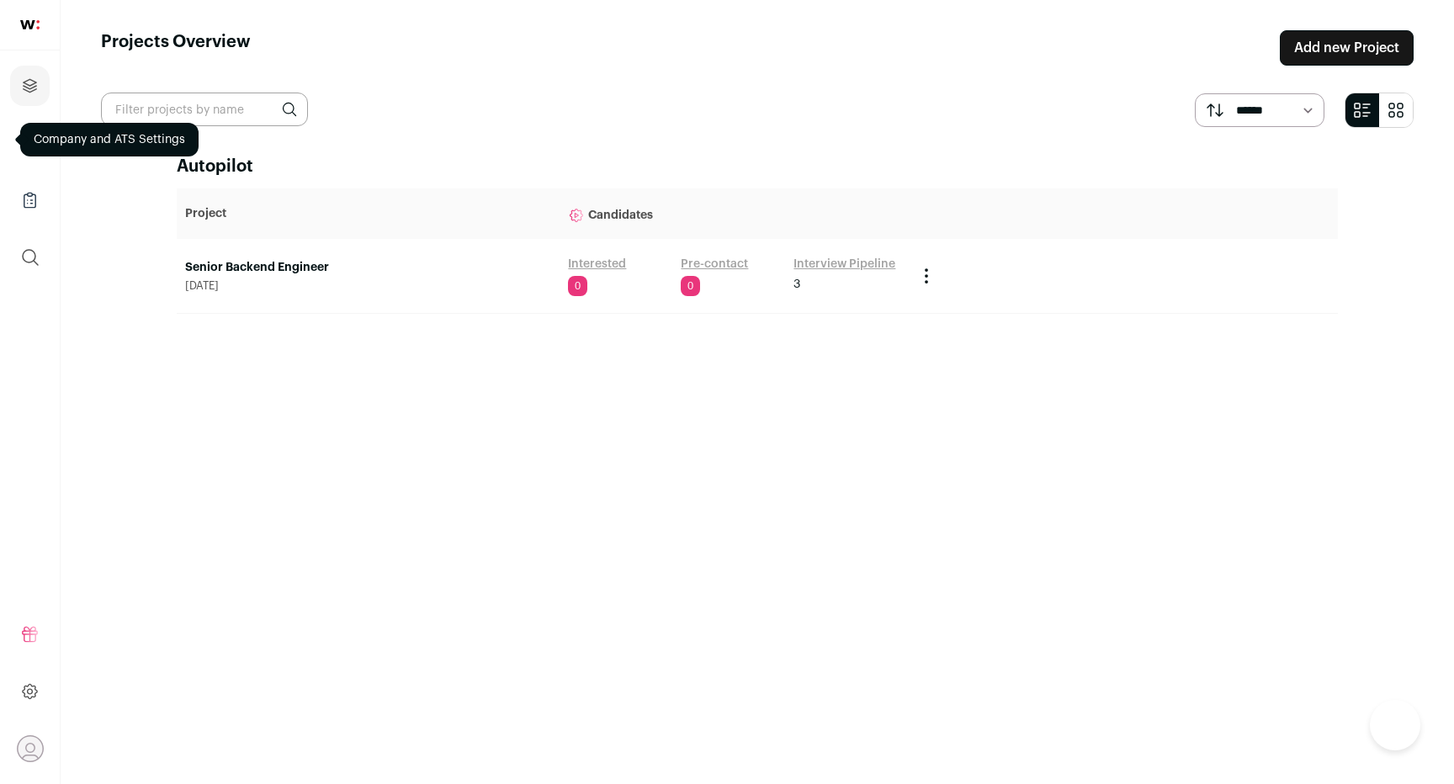
click at [29, 130] on div "Company and ATS Settings" at bounding box center [109, 140] width 178 height 34
click at [45, 138] on link "Company and ATS Settings" at bounding box center [30, 143] width 40 height 40
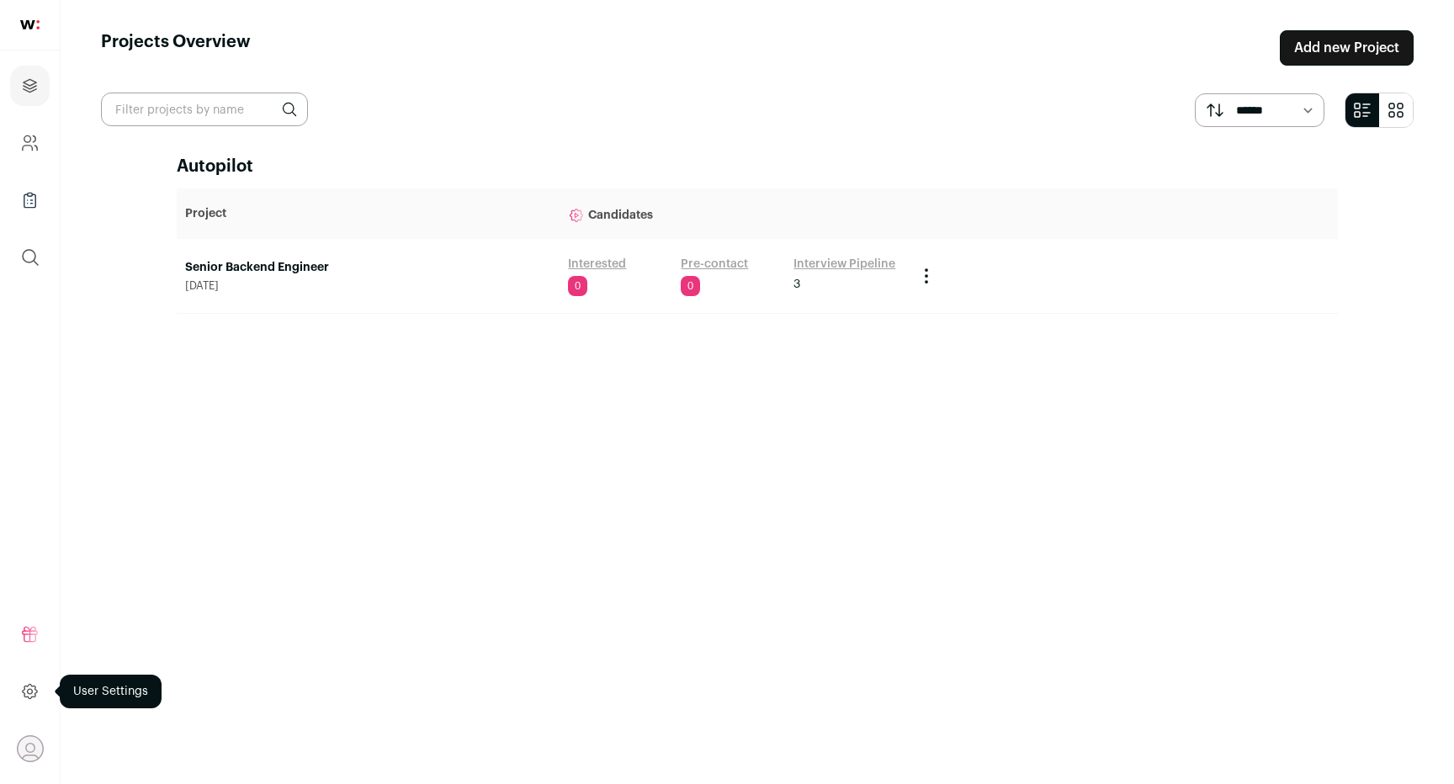
click at [29, 691] on icon at bounding box center [29, 691] width 19 height 20
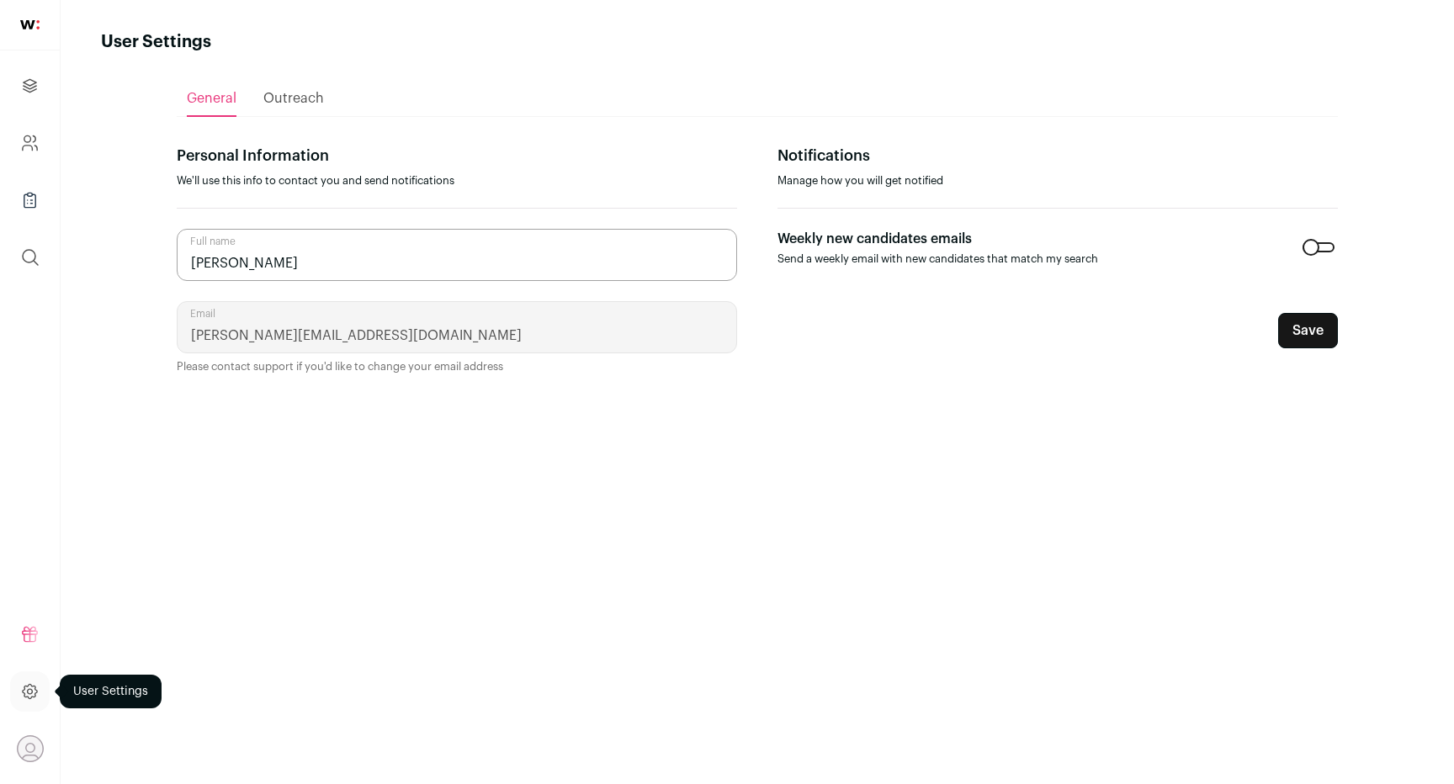
click at [36, 693] on icon at bounding box center [29, 691] width 19 height 20
click at [36, 725] on ul "Refer and earn $ User Settings Cookie Preferences Logout" at bounding box center [30, 691] width 60 height 185
click at [37, 746] on icon "Open dropdown" at bounding box center [30, 749] width 26 height 26
click at [43, 258] on button "submit" at bounding box center [30, 257] width 40 height 40
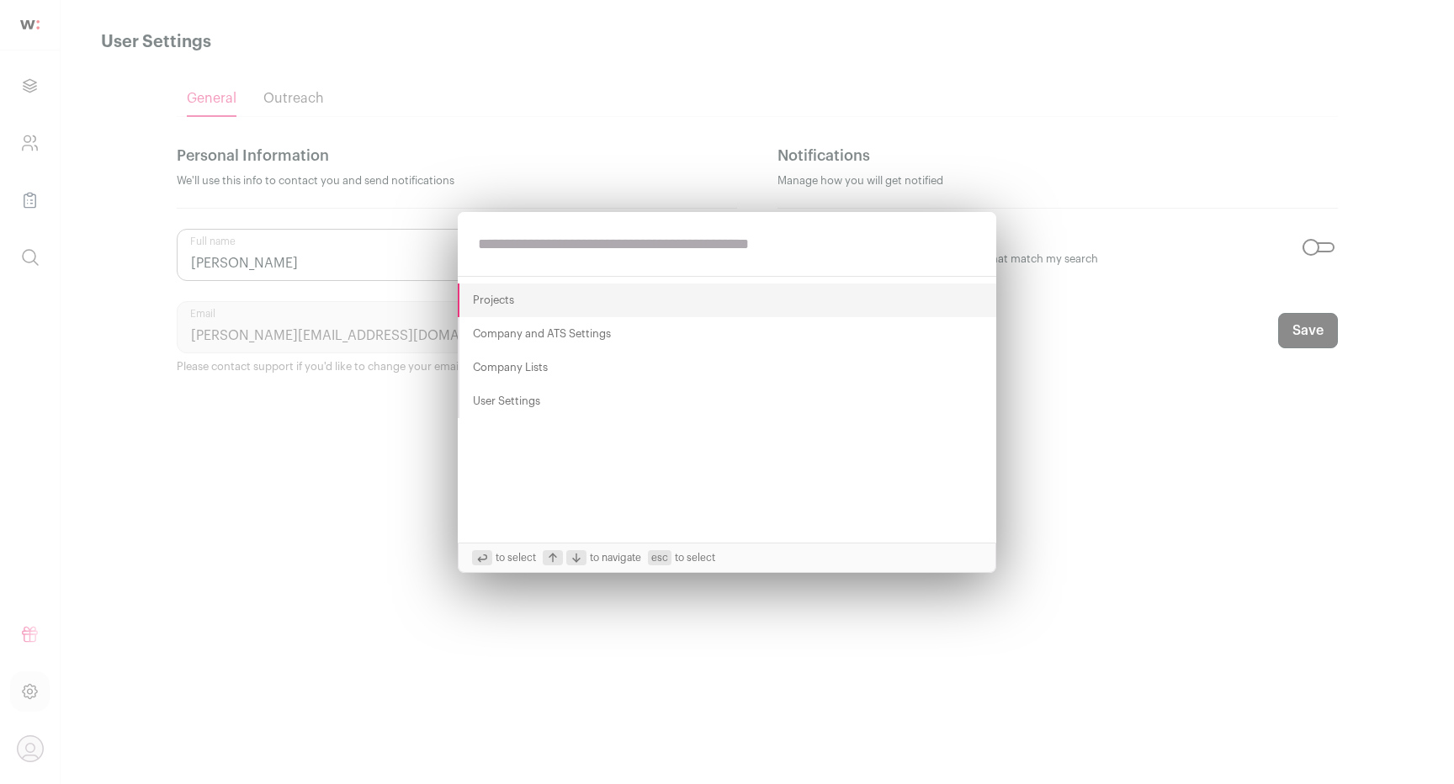
click at [511, 403] on Settings "User Settings" at bounding box center [727, 401] width 538 height 34
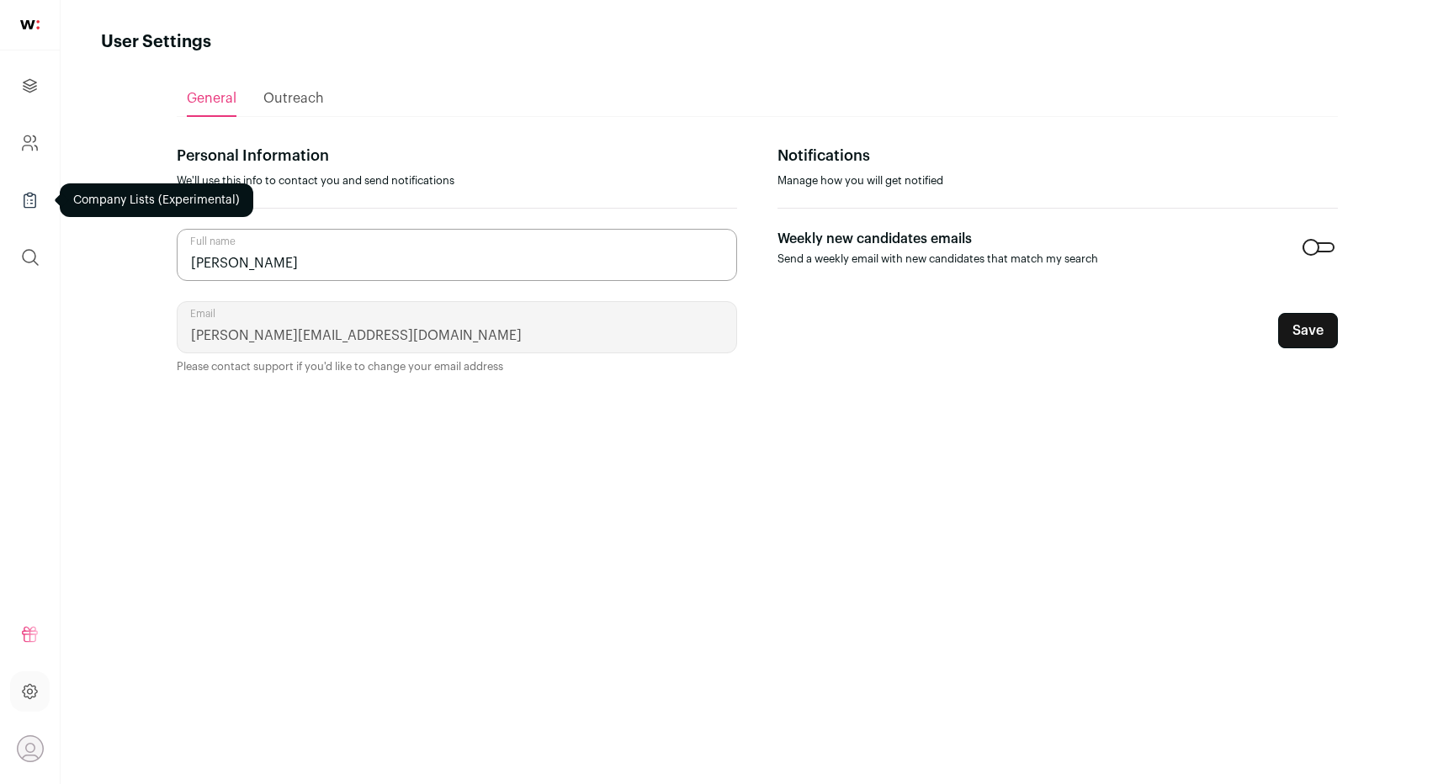
click at [40, 207] on link "Company Lists" at bounding box center [30, 200] width 40 height 40
